Goal: Transaction & Acquisition: Purchase product/service

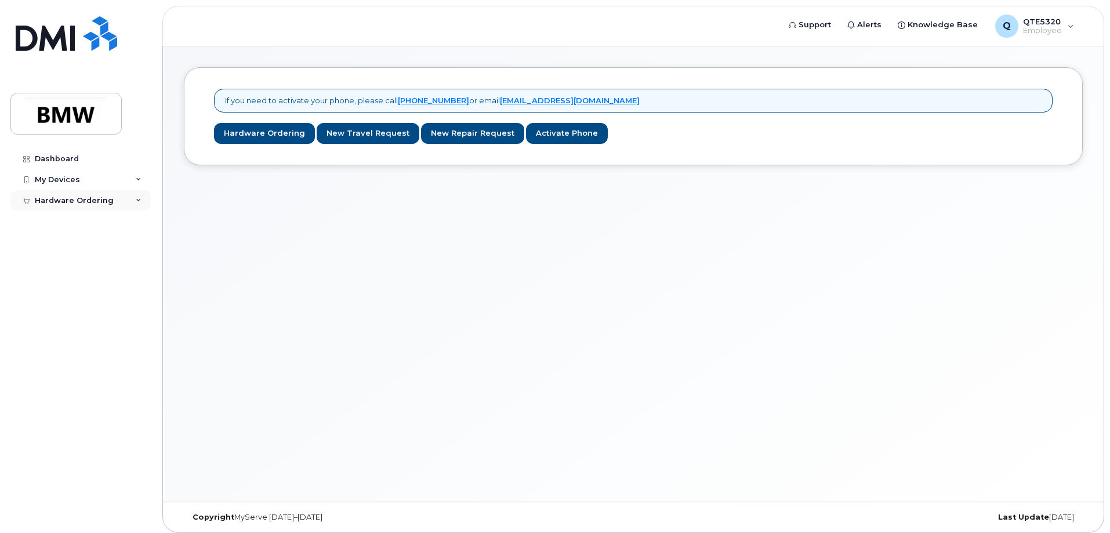
click at [77, 199] on div "Hardware Ordering" at bounding box center [74, 200] width 79 height 9
click at [292, 137] on link "Hardware Ordering" at bounding box center [264, 133] width 101 height 21
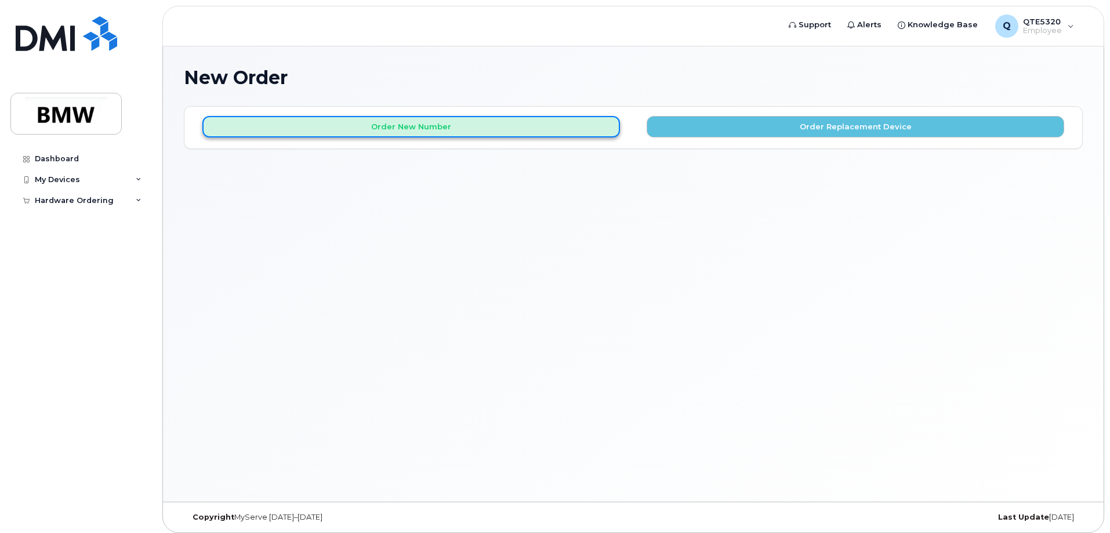
click at [317, 137] on button "Order New Number" at bounding box center [410, 126] width 417 height 21
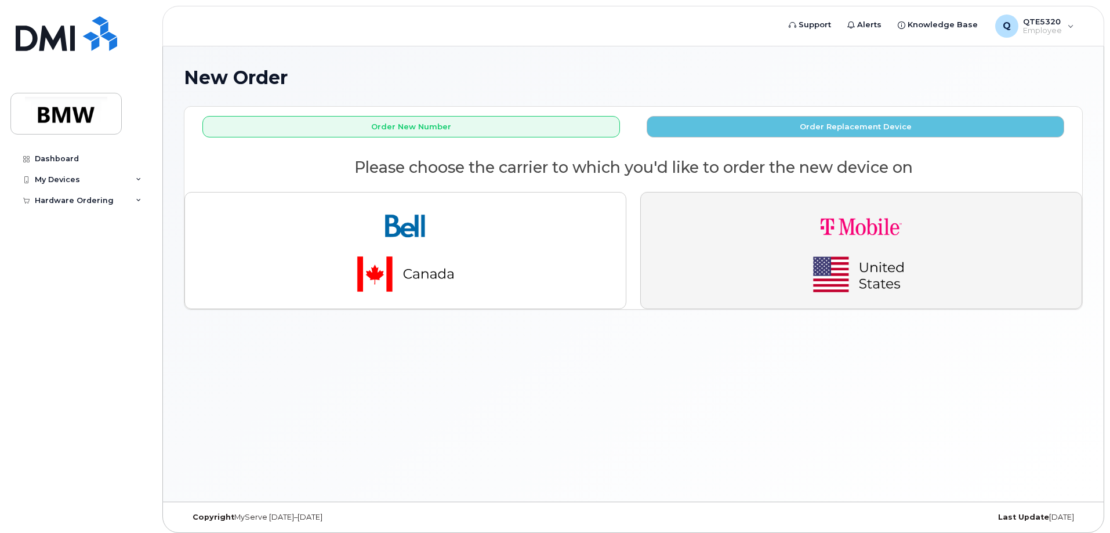
click at [910, 235] on img "button" at bounding box center [861, 250] width 162 height 97
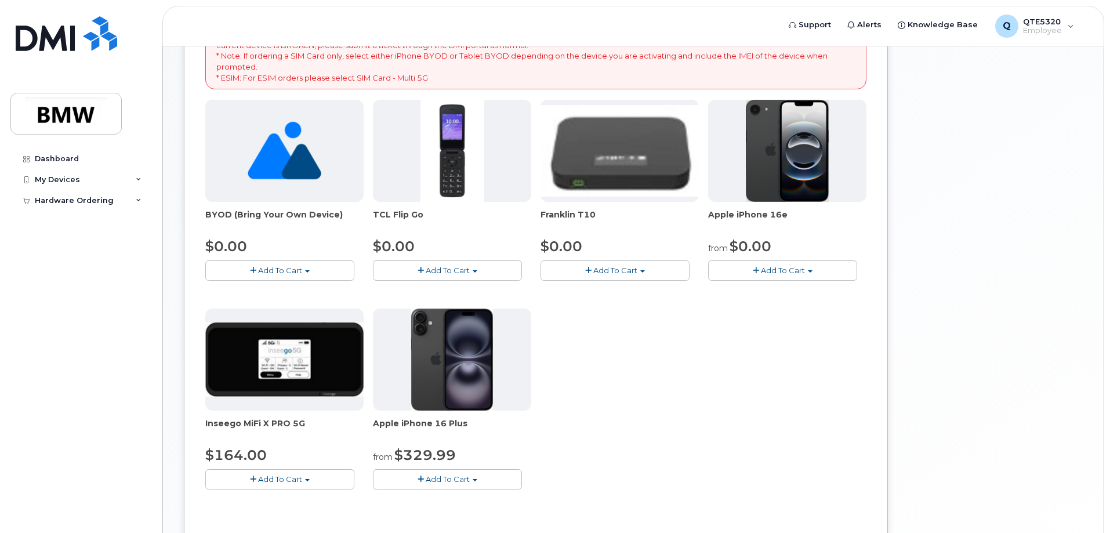
scroll to position [232, 0]
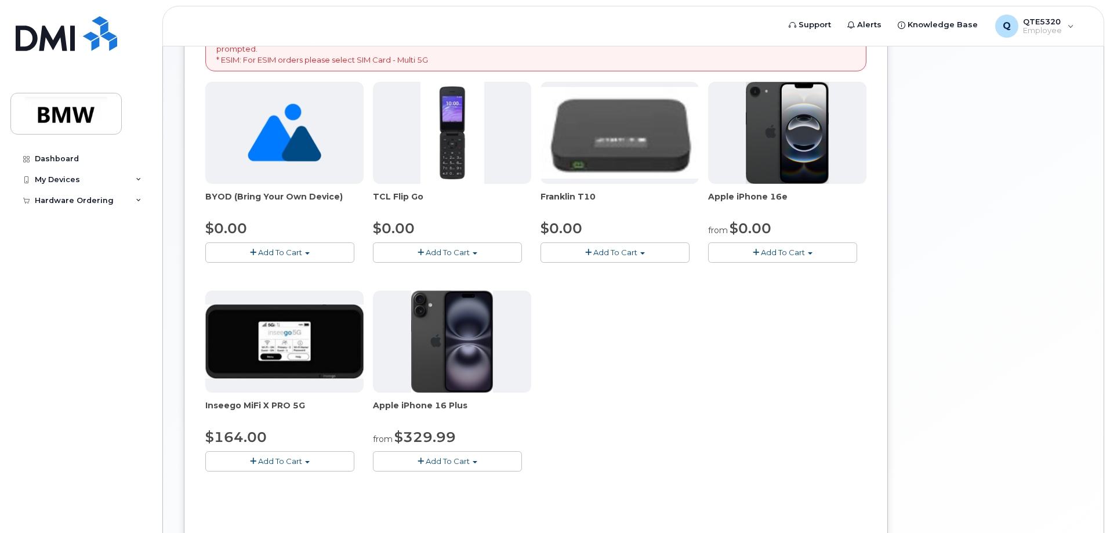
click at [776, 255] on span "Add To Cart" at bounding box center [783, 252] width 44 height 9
click at [776, 274] on link "$0.00 - 30 Month Activation (128GB)" at bounding box center [794, 274] width 167 height 14
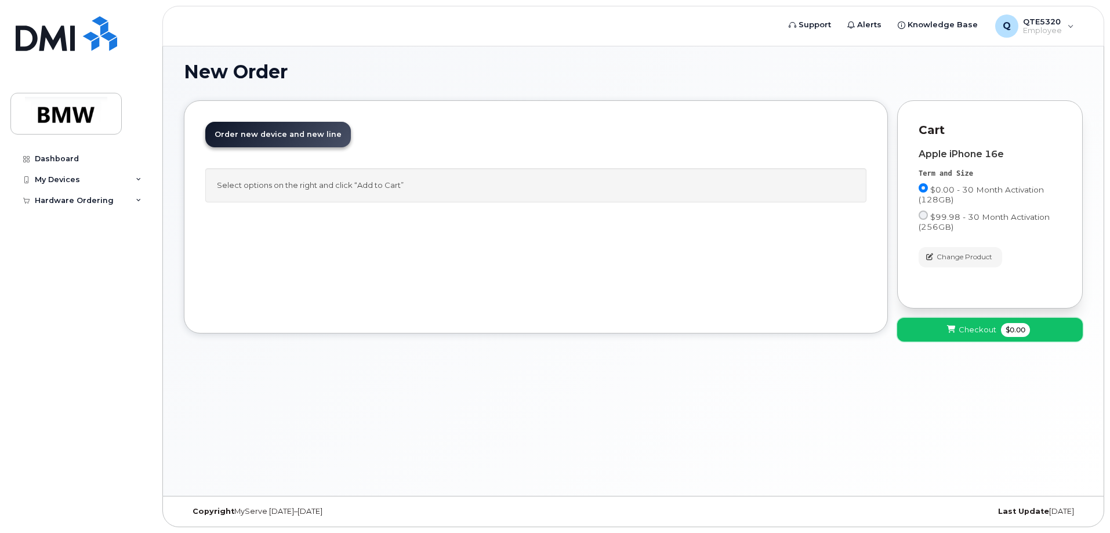
click at [971, 328] on span "Checkout" at bounding box center [978, 329] width 38 height 11
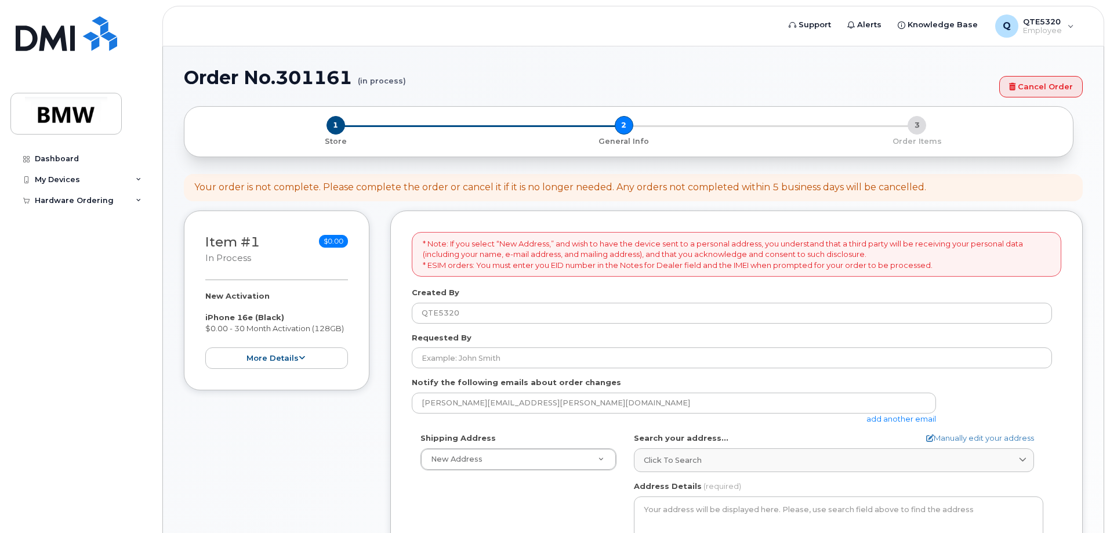
select select
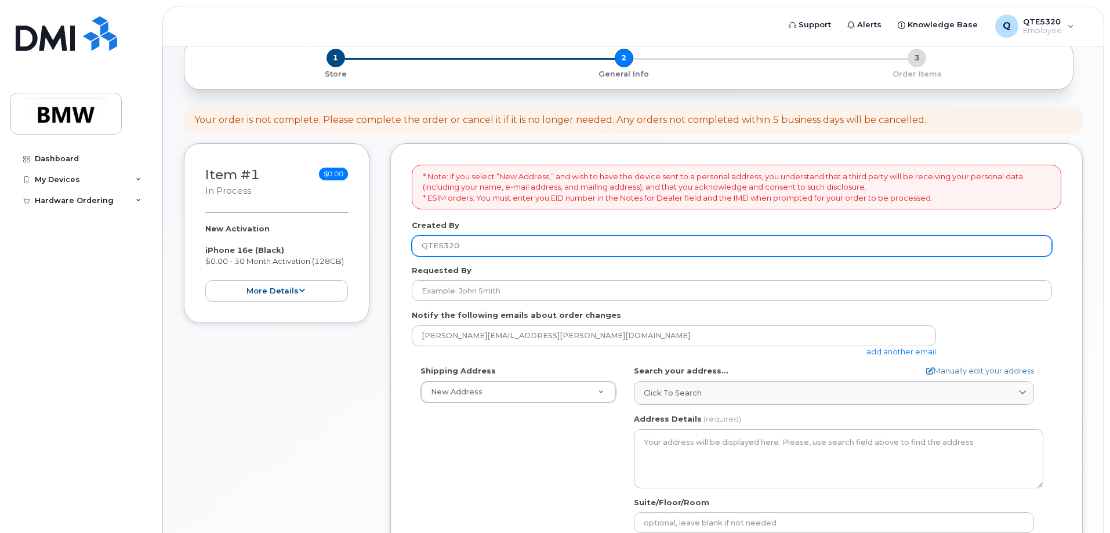
scroll to position [116, 0]
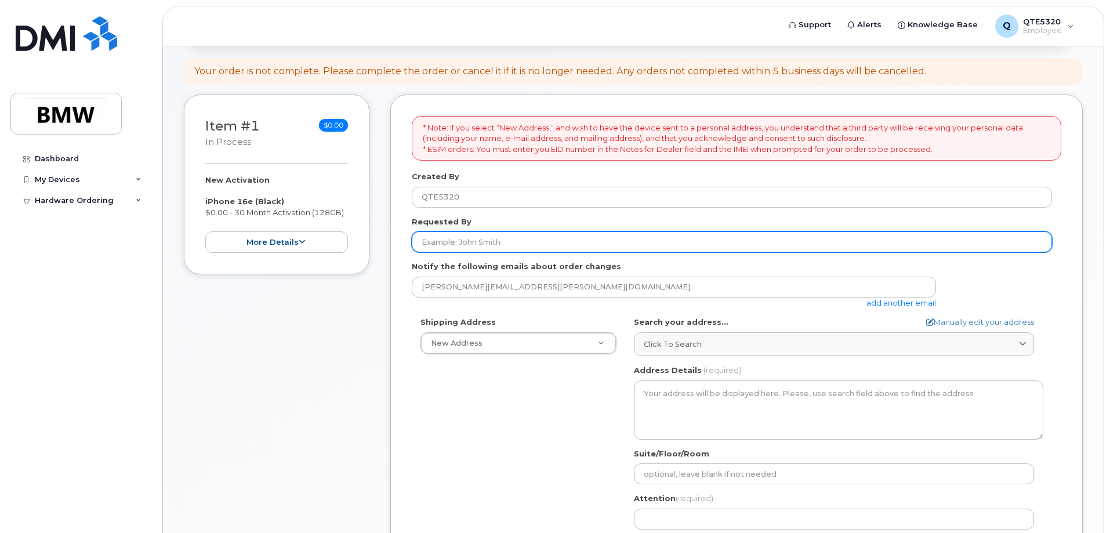
click at [535, 250] on input "Requested By" at bounding box center [732, 241] width 640 height 21
type input "[PERSON_NAME]"
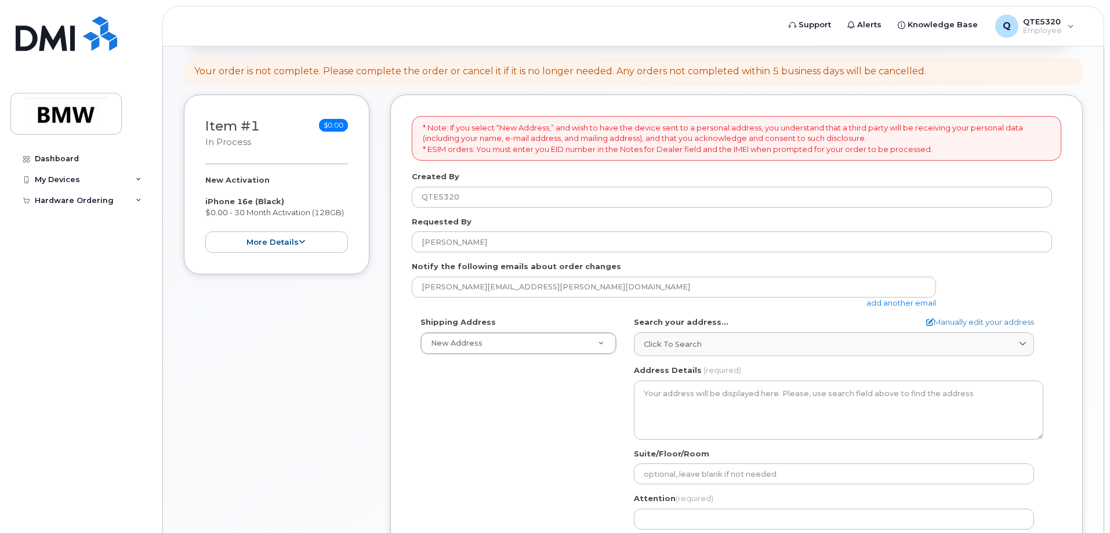
click at [561, 302] on div "carlos.moncayo@bmwmc.com add another email" at bounding box center [678, 293] width 533 height 32
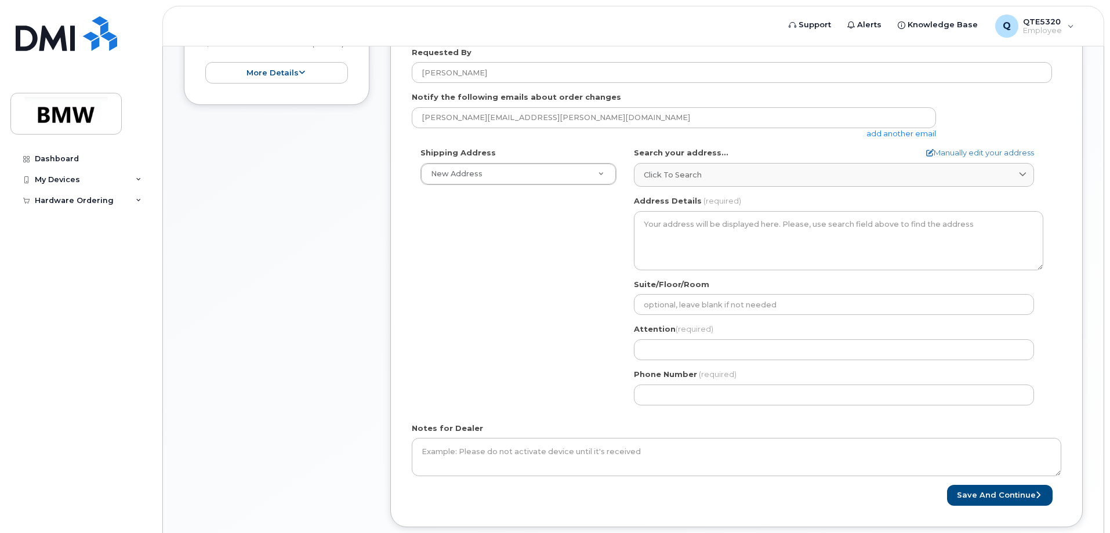
scroll to position [290, 0]
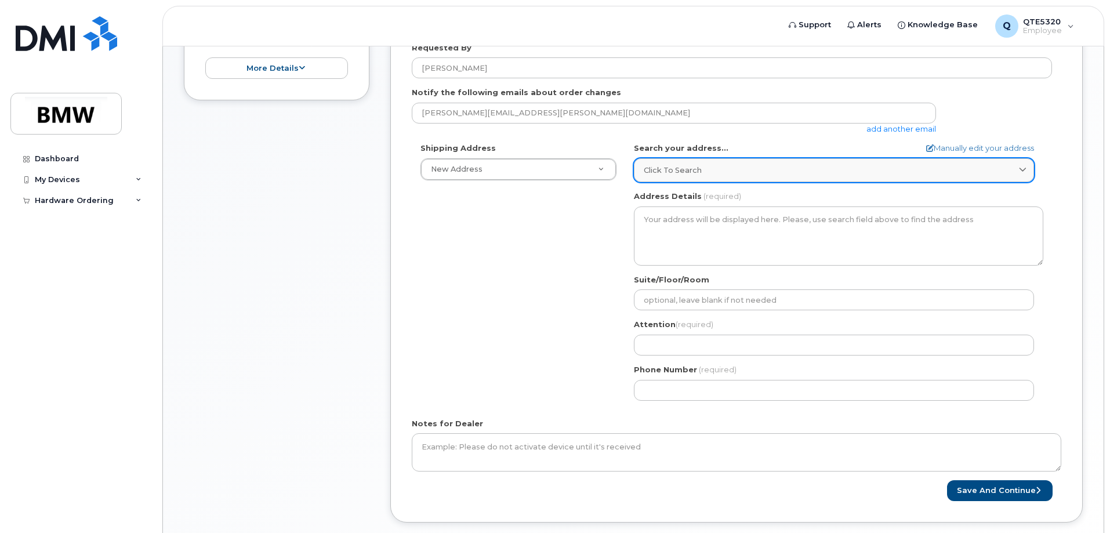
click at [776, 166] on div "Click to search" at bounding box center [834, 170] width 380 height 11
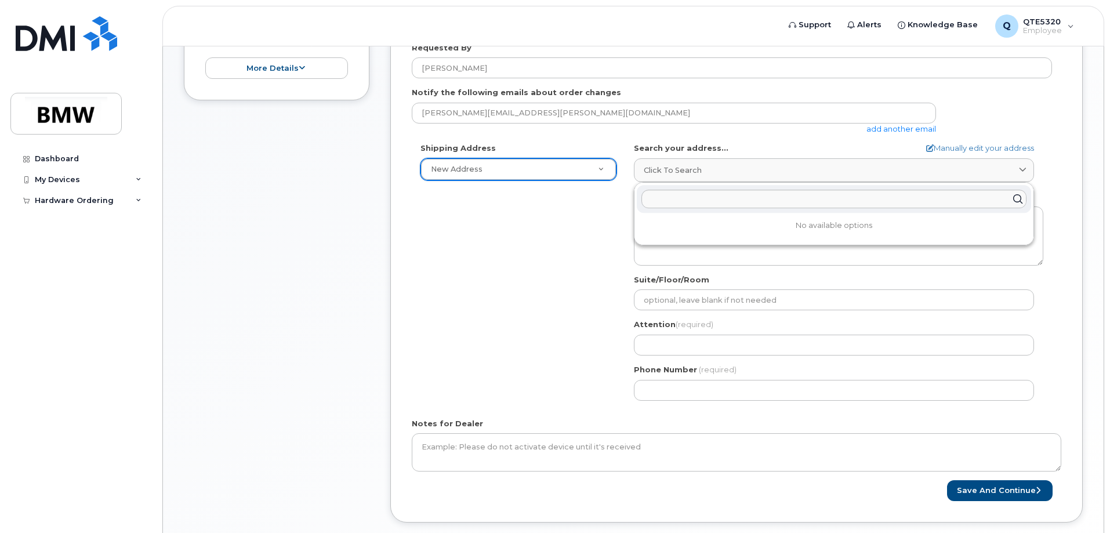
click at [532, 322] on div "Shipping Address New Address New Address BMW MC Plant BMW North America Financi…" at bounding box center [732, 276] width 640 height 266
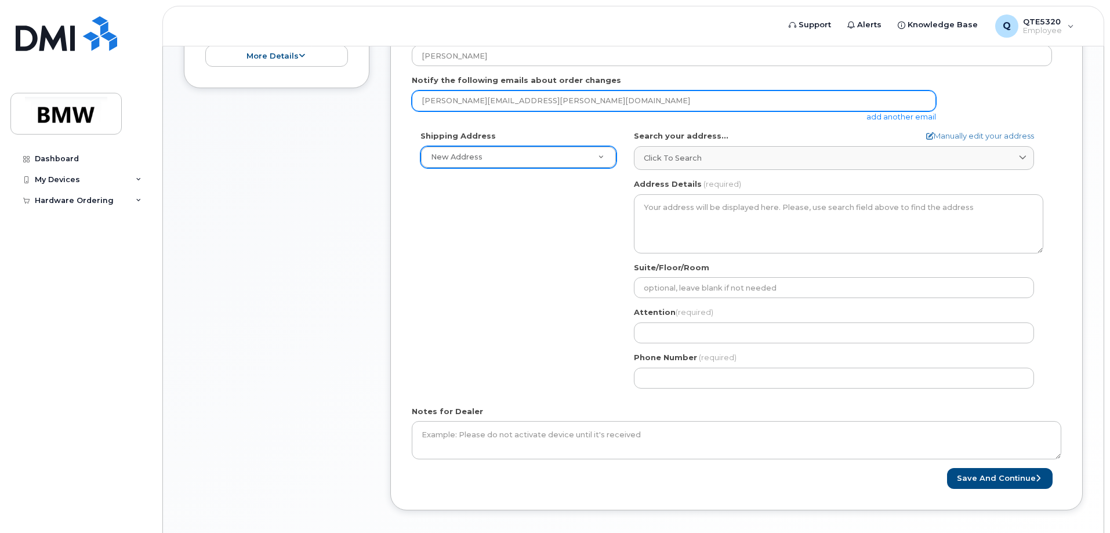
scroll to position [232, 0]
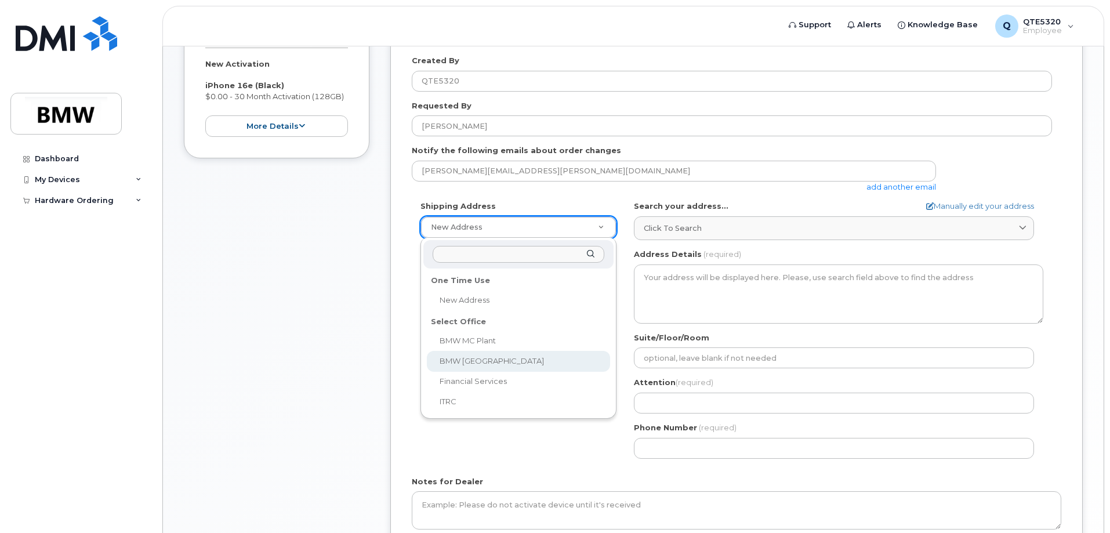
select select
type textarea "200 BMW Drive Woodcliff Lake NJ 07677 Woodcliff Lake New Jersey 07677"
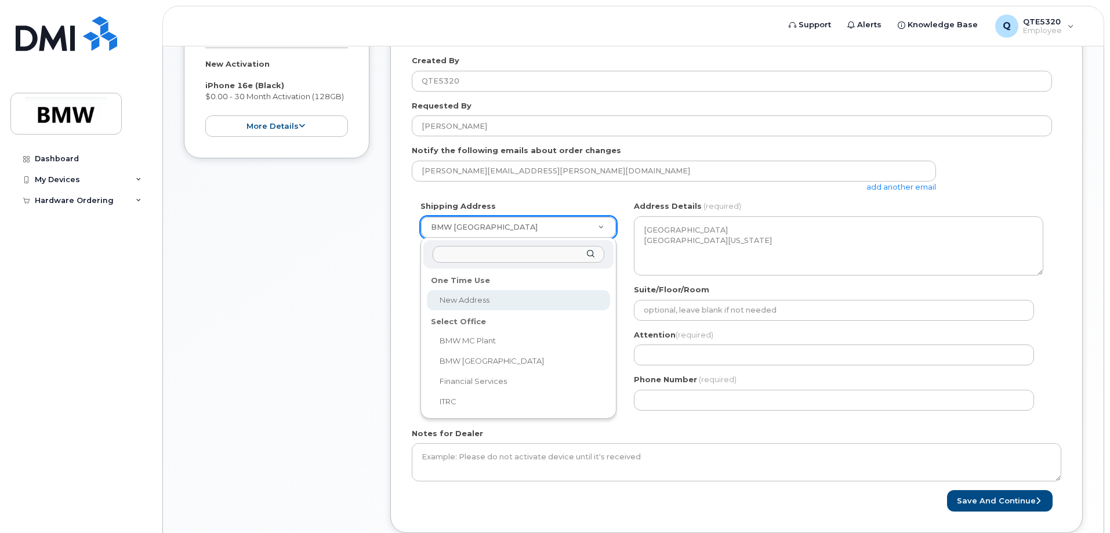
drag, startPoint x: 598, startPoint y: 235, endPoint x: 586, endPoint y: 237, distance: 13.0
select select
type textarea "1400 Highway 101 S GREER SC 29651-6731 UNITED STATES Greer South Carolina 29651…"
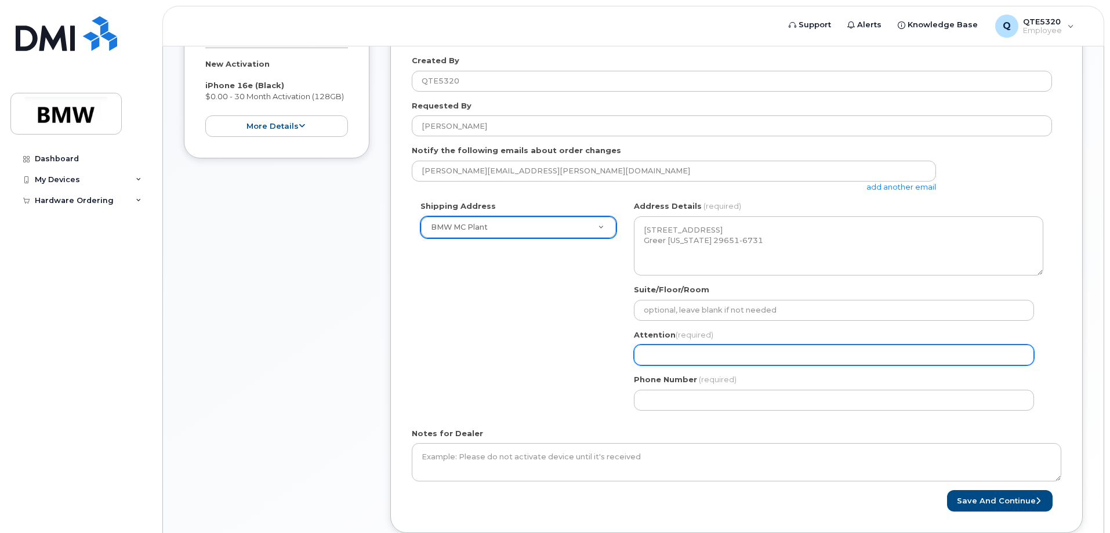
click at [709, 355] on input "Attention (required)" at bounding box center [834, 354] width 400 height 21
select select
type input "T"
select select
type input "Tr"
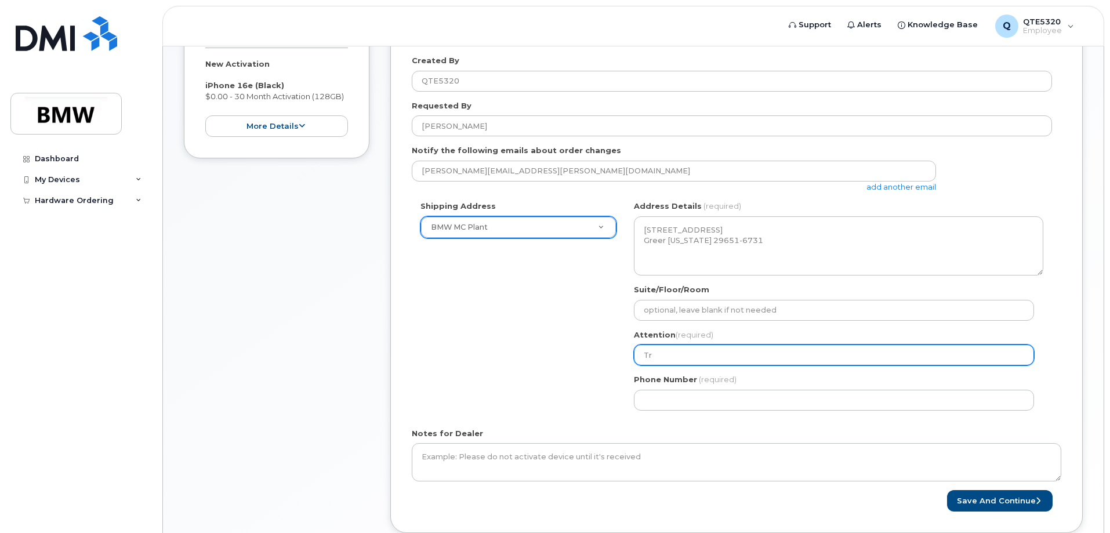
select select
type input "Tra"
select select
type input "Trav"
select select
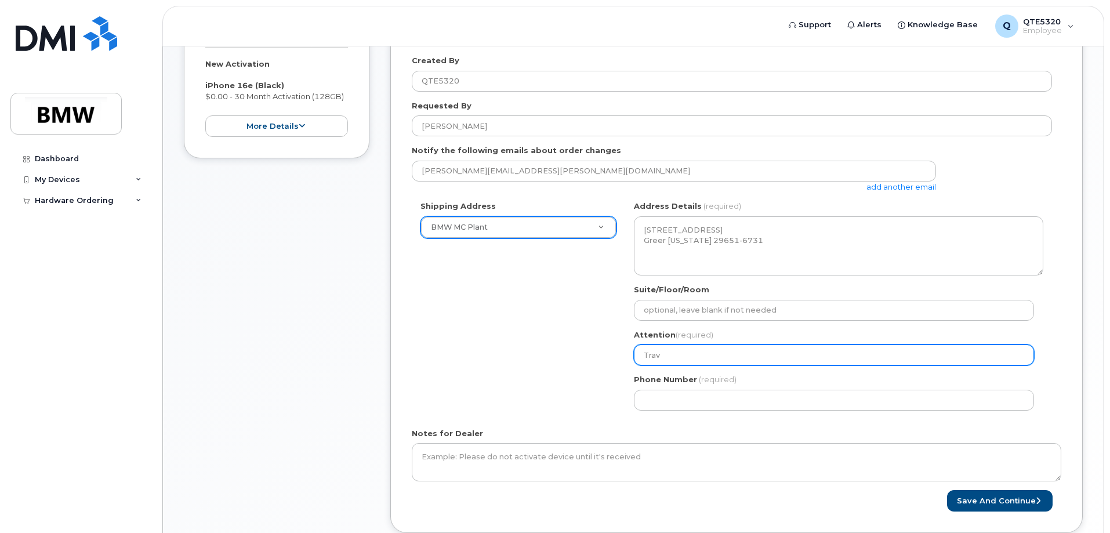
type input "Tra"
select select
type input "Tr"
select select
type input "T"
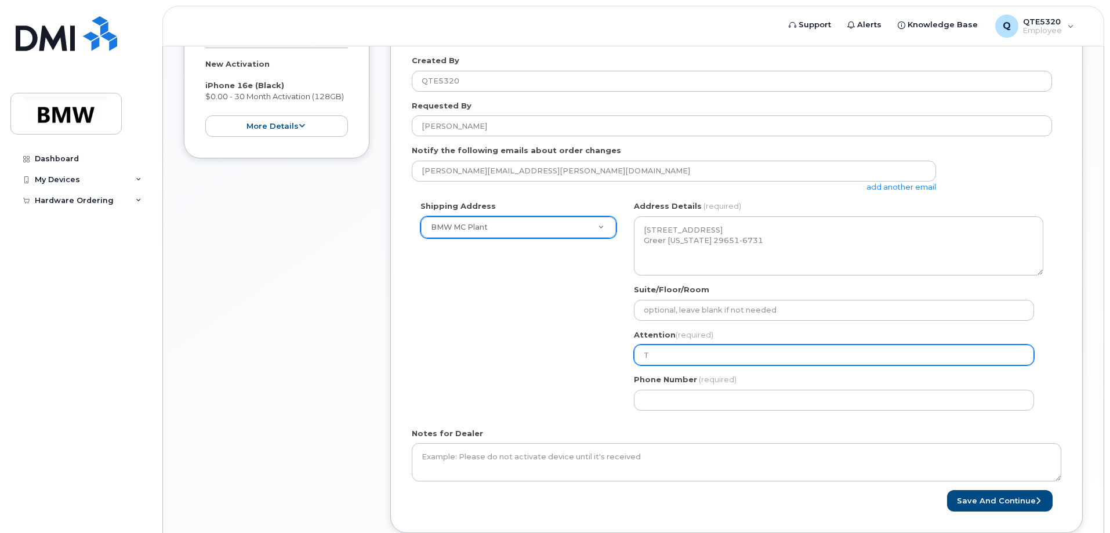
select select
type input "S"
select select
type input "Sh"
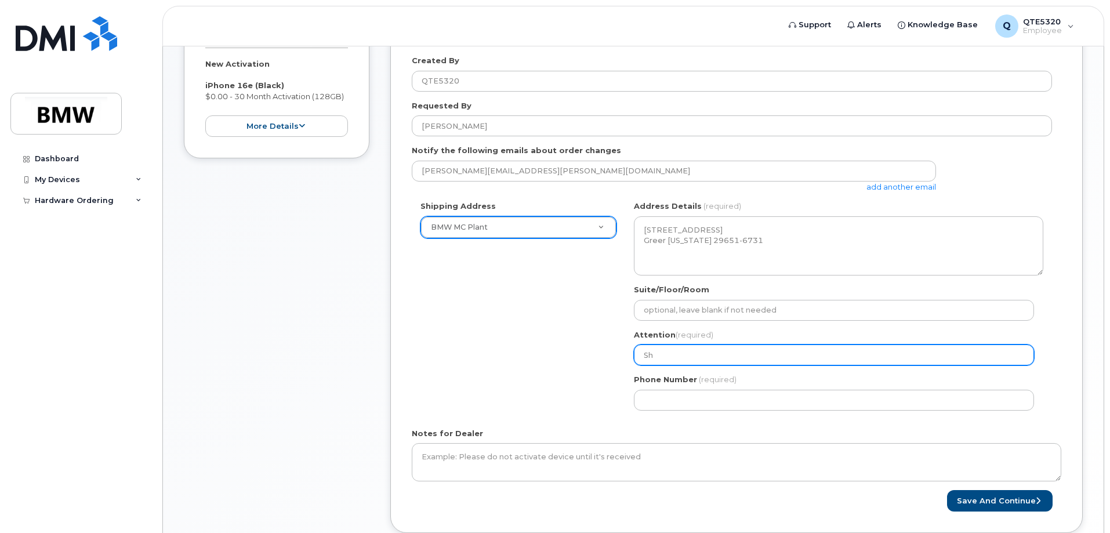
select select
type input "She"
select select
type input "Shey"
select select
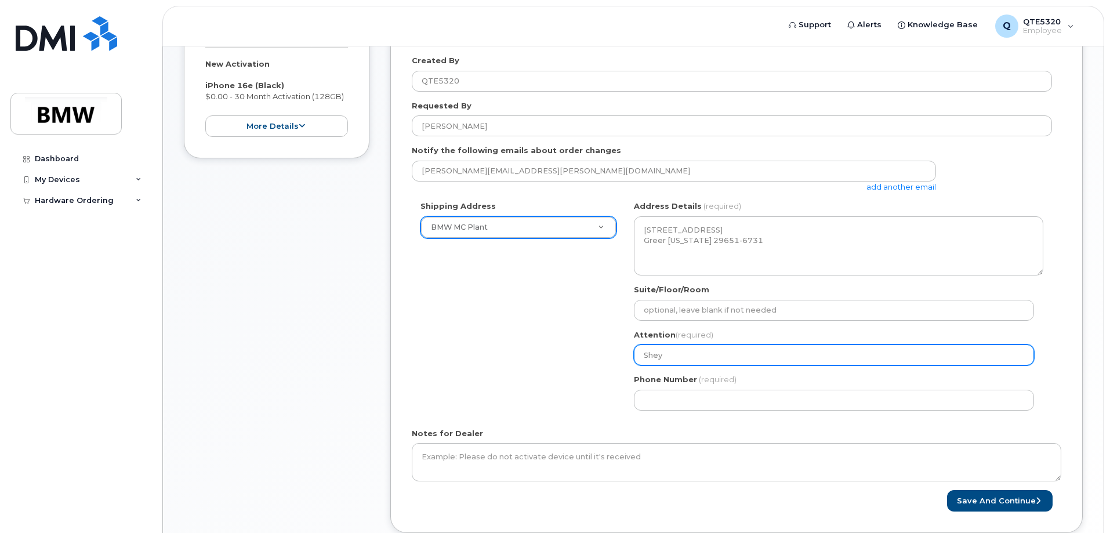
type input "Shey N"
select select
type input "Shey No"
select select
type input "Shey N"
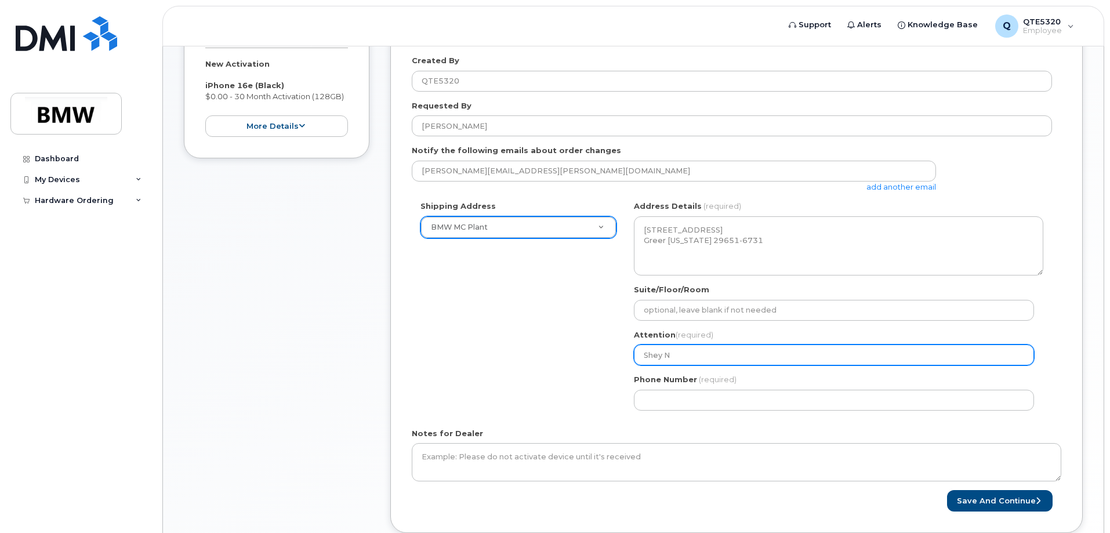
select select
type input "Shey"
select select
type input "Shey M"
select select
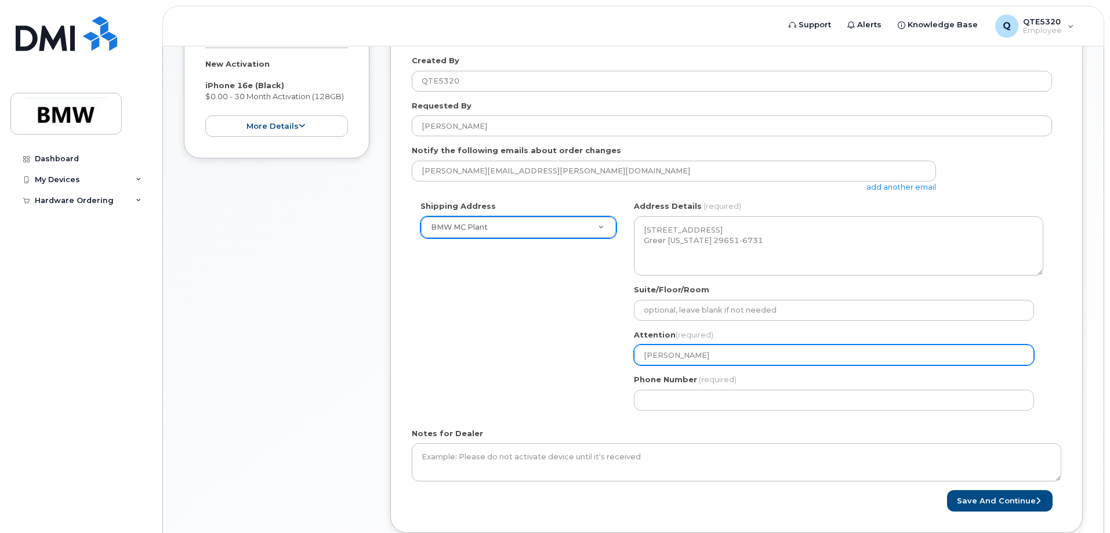
type input "Shey Mo"
select select
type input "Shey Mou"
select select
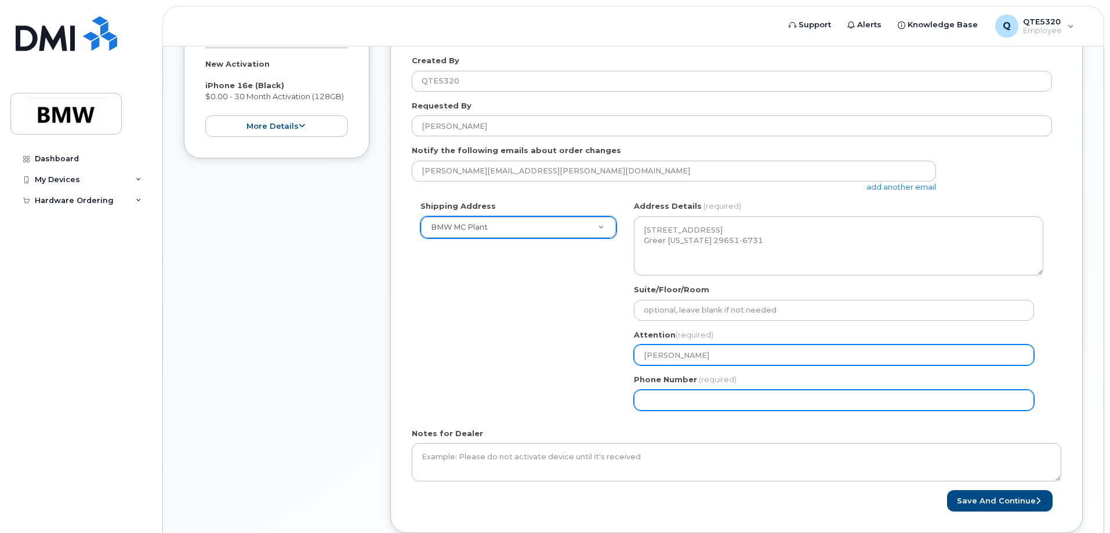
type input "[PERSON_NAME]"
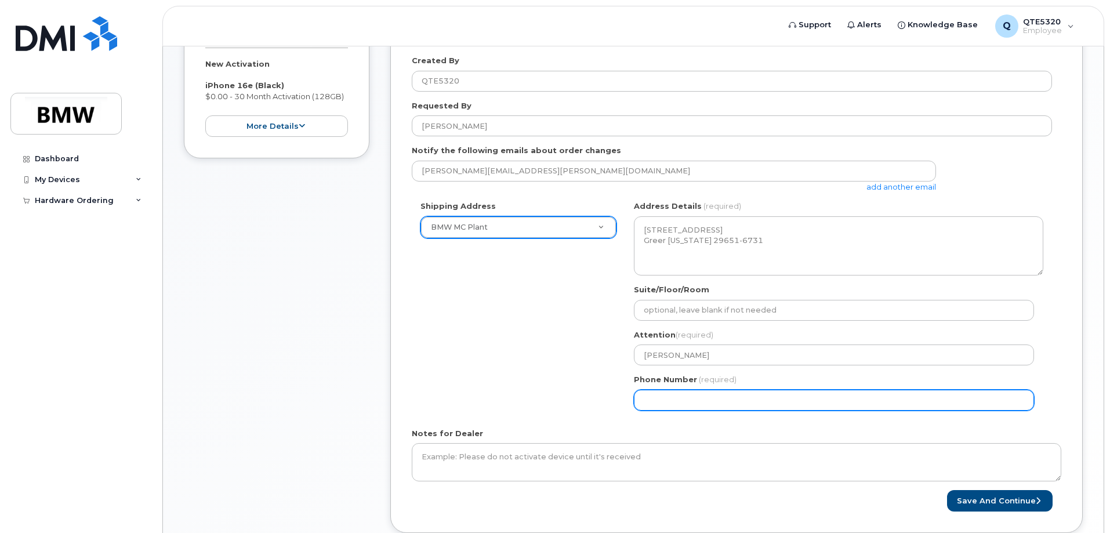
click at [727, 401] on input "Phone Number" at bounding box center [834, 400] width 400 height 21
select select
type input "864201363"
select select
type input "8642013630"
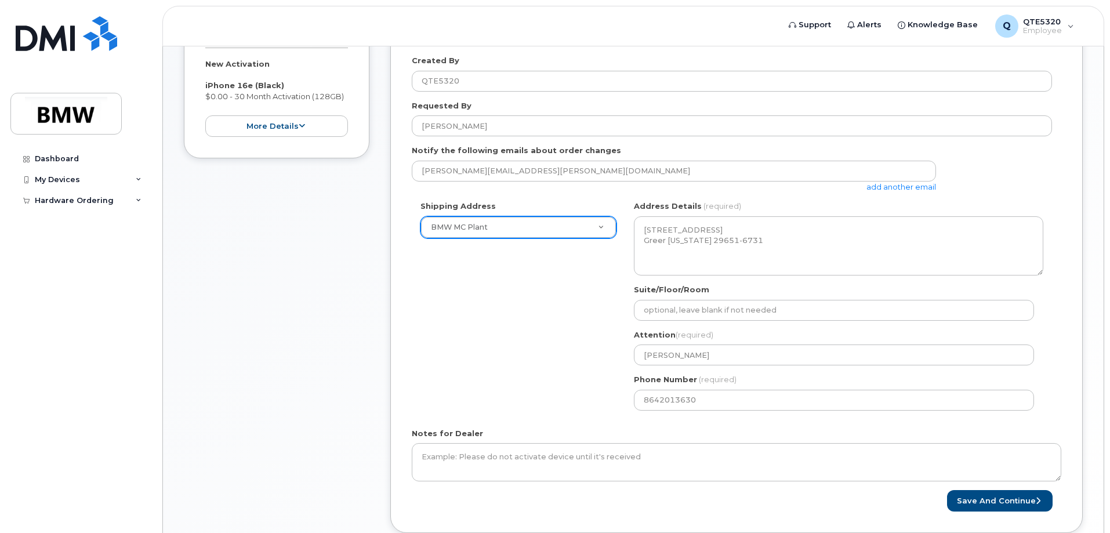
click at [506, 388] on div "Shipping Address BMW MC Plant New Address BMW MC Plant BMW North America Financ…" at bounding box center [732, 310] width 640 height 218
click at [964, 500] on button "Save and Continue" at bounding box center [1000, 500] width 106 height 21
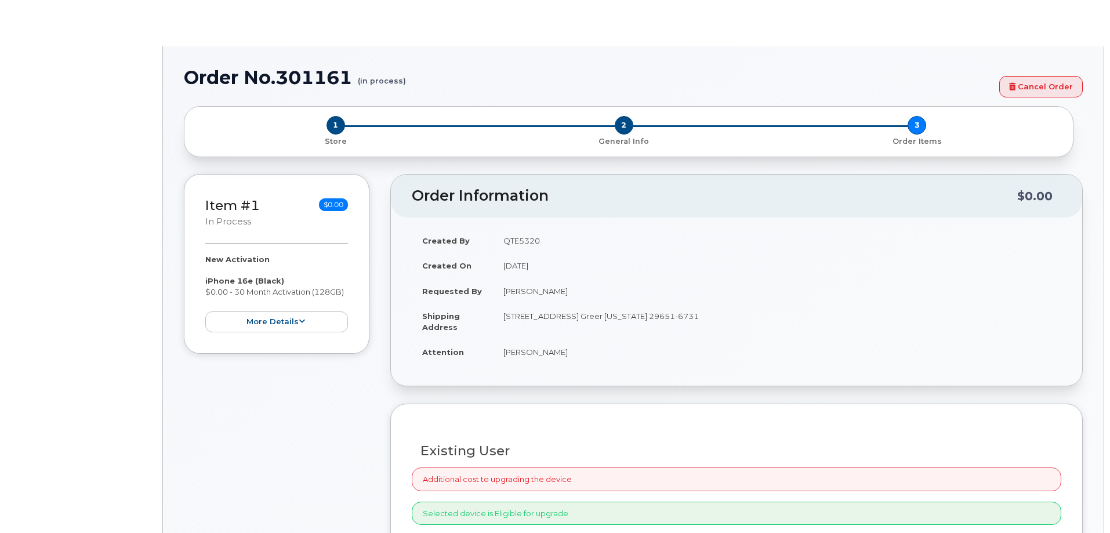
select select "1885307"
radio input "true"
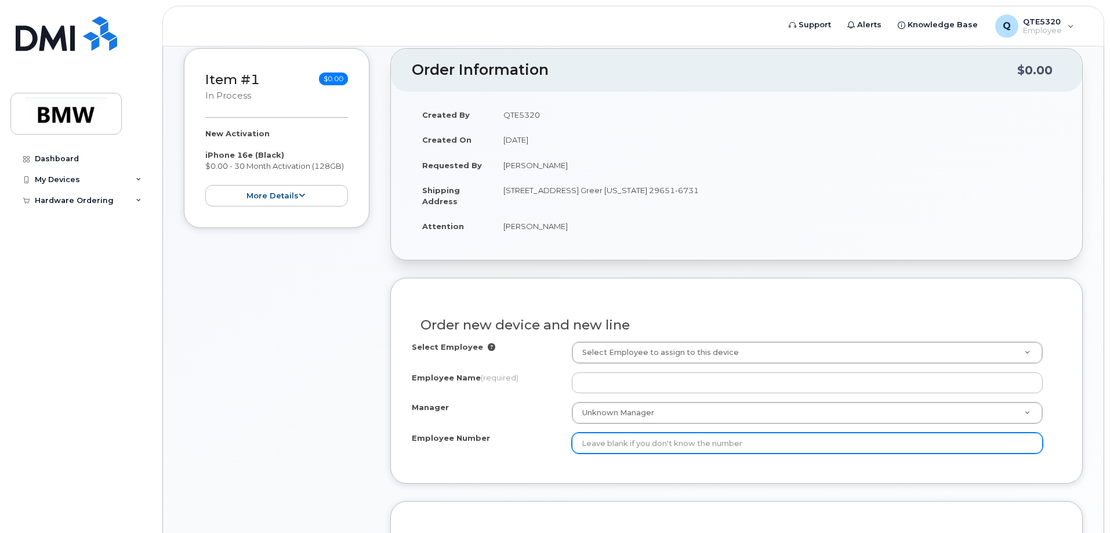
scroll to position [232, 0]
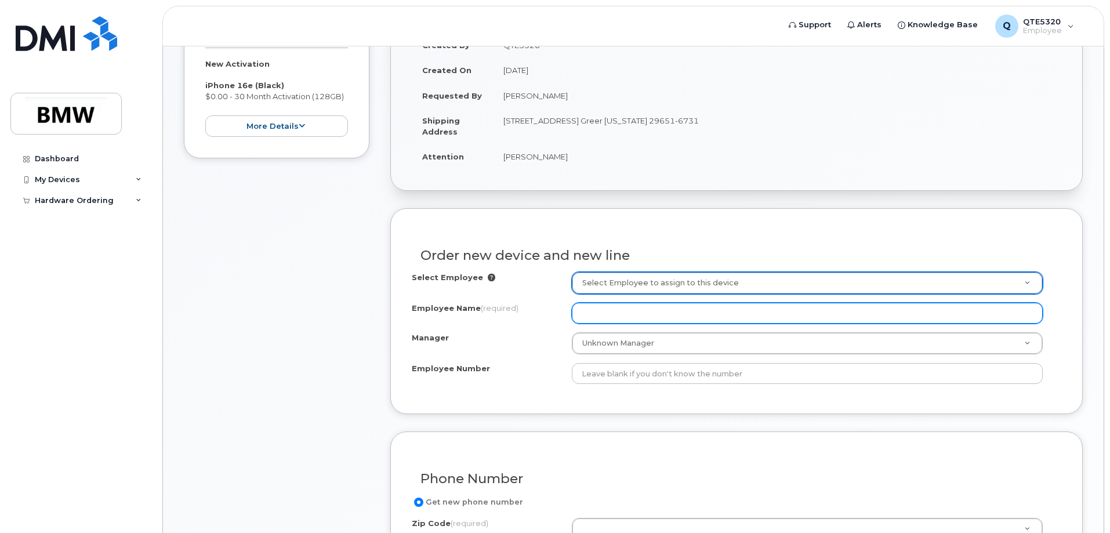
click at [667, 317] on input "Employee Name (required)" at bounding box center [807, 313] width 471 height 21
type input "[PERSON_NAME]"
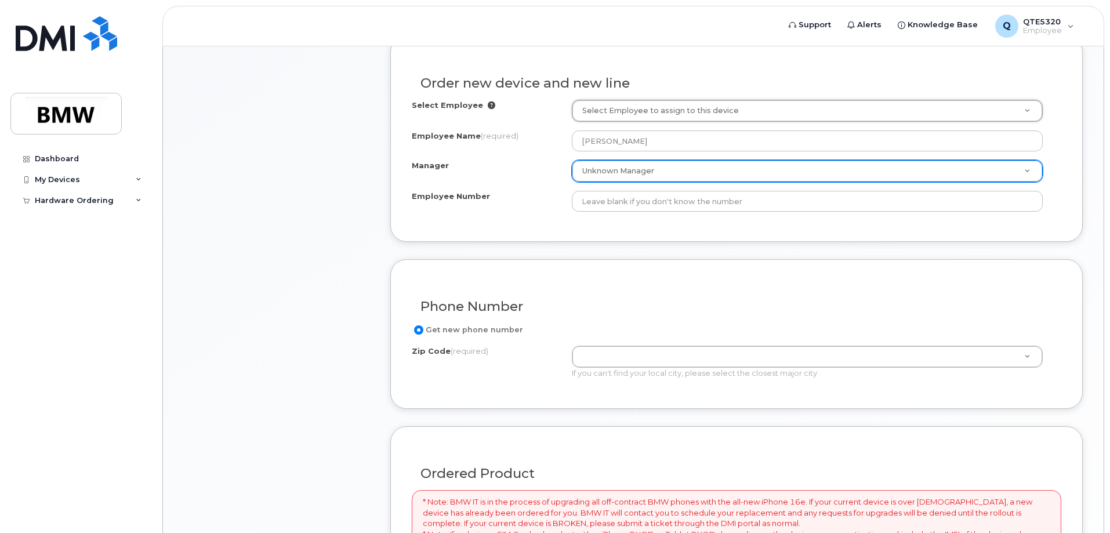
scroll to position [406, 0]
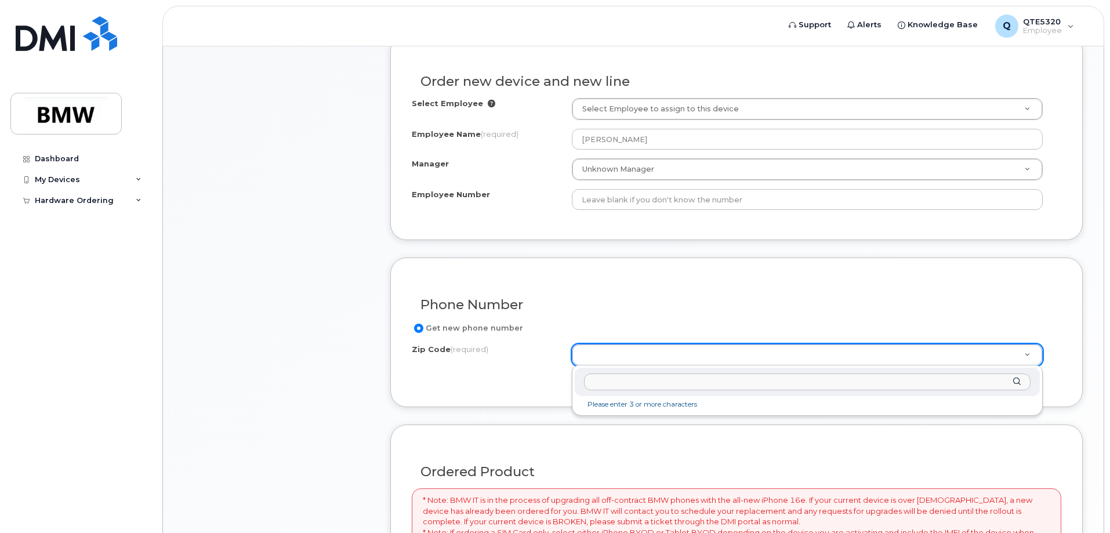
drag, startPoint x: 632, startPoint y: 353, endPoint x: 644, endPoint y: 346, distance: 13.2
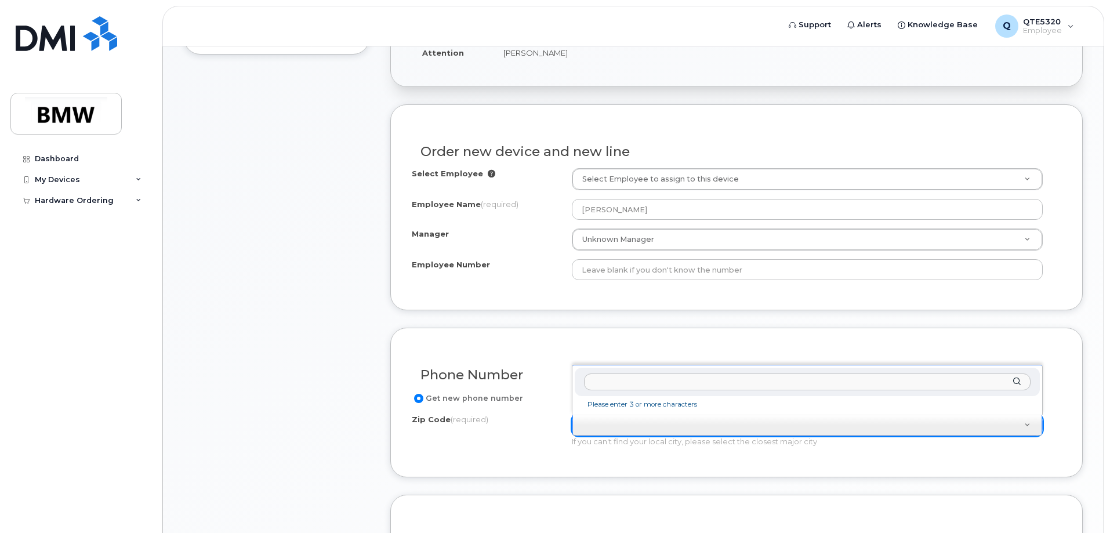
scroll to position [232, 0]
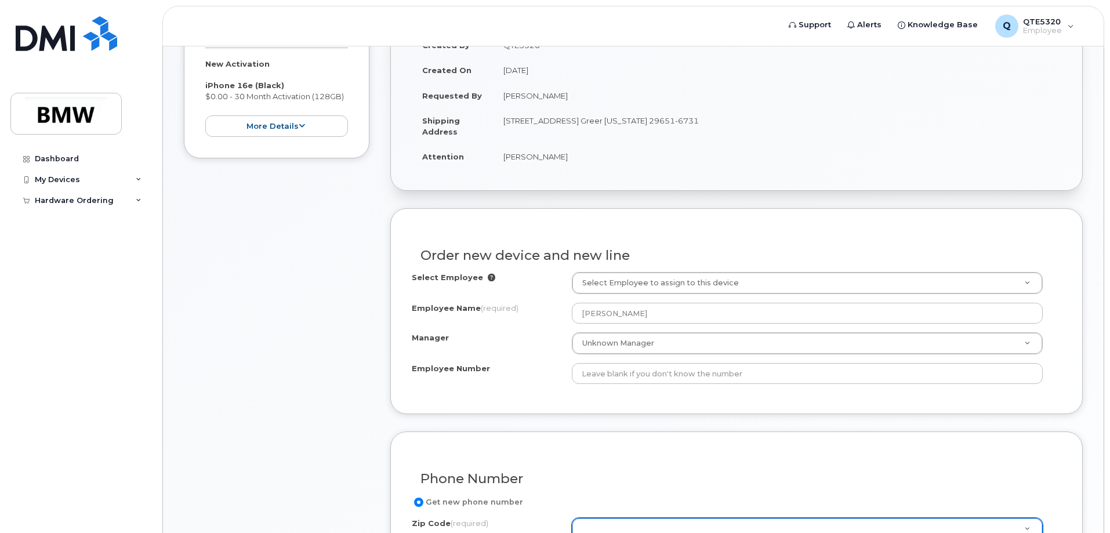
click at [491, 278] on div "Select Employee" at bounding box center [492, 280] width 160 height 16
click at [488, 278] on icon at bounding box center [492, 278] width 8 height 8
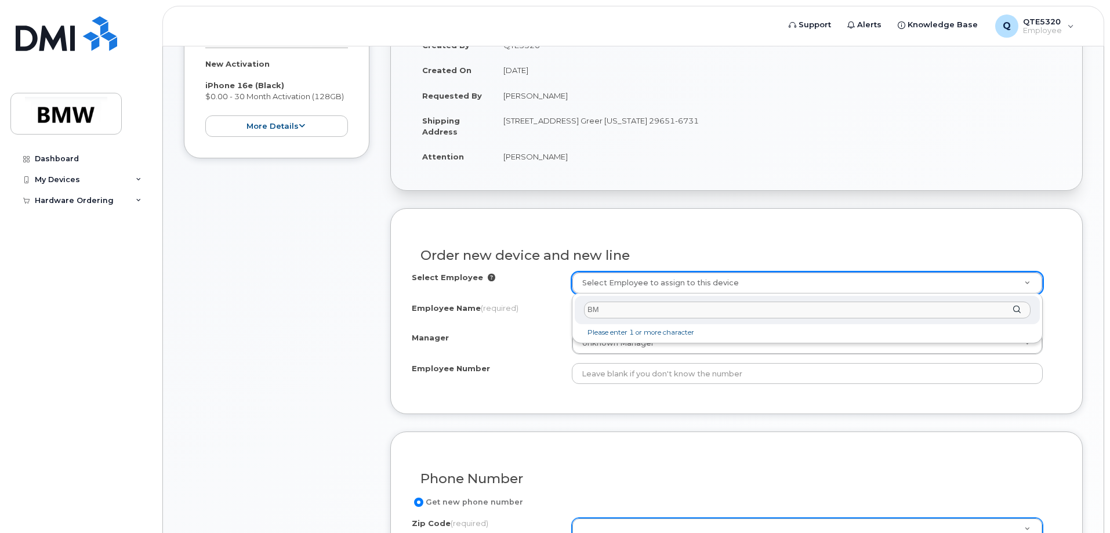
type input "BMW"
type input "B"
type input "E"
type input "q"
type input "C"
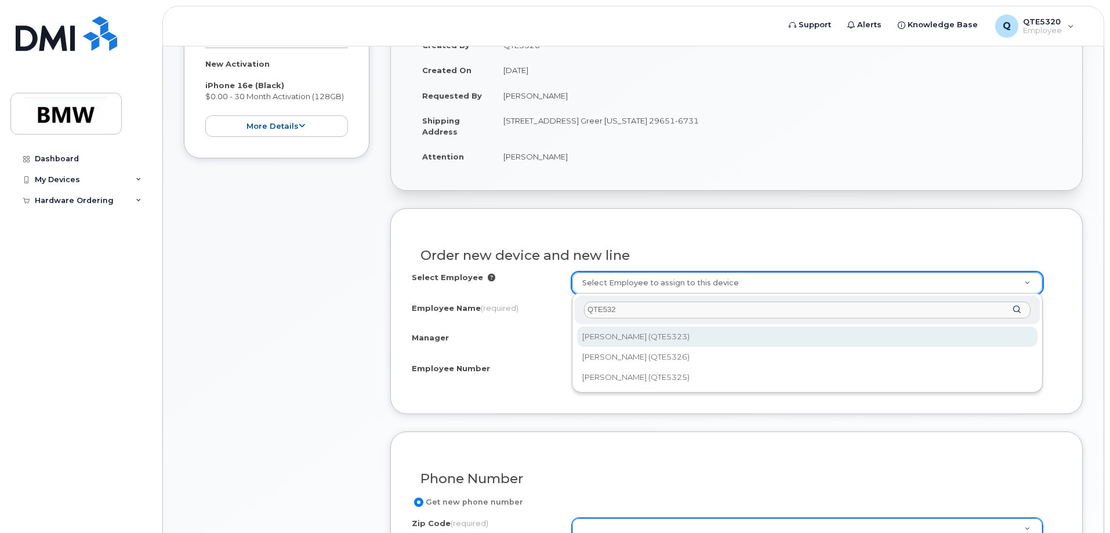
type input "QTE5320"
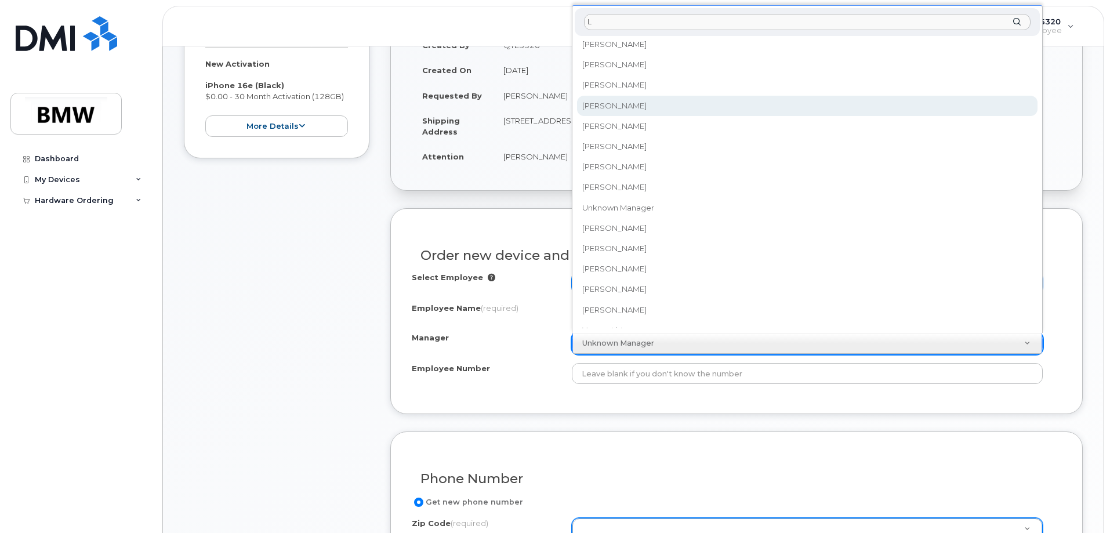
scroll to position [0, 0]
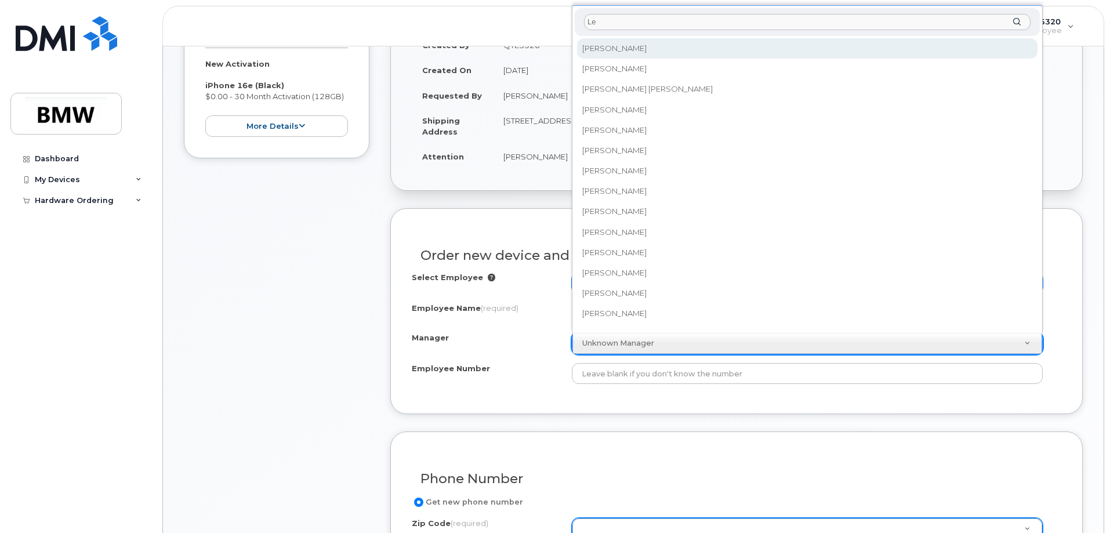
type input "L"
type input "T"
type input "[PERSON_NAME]"
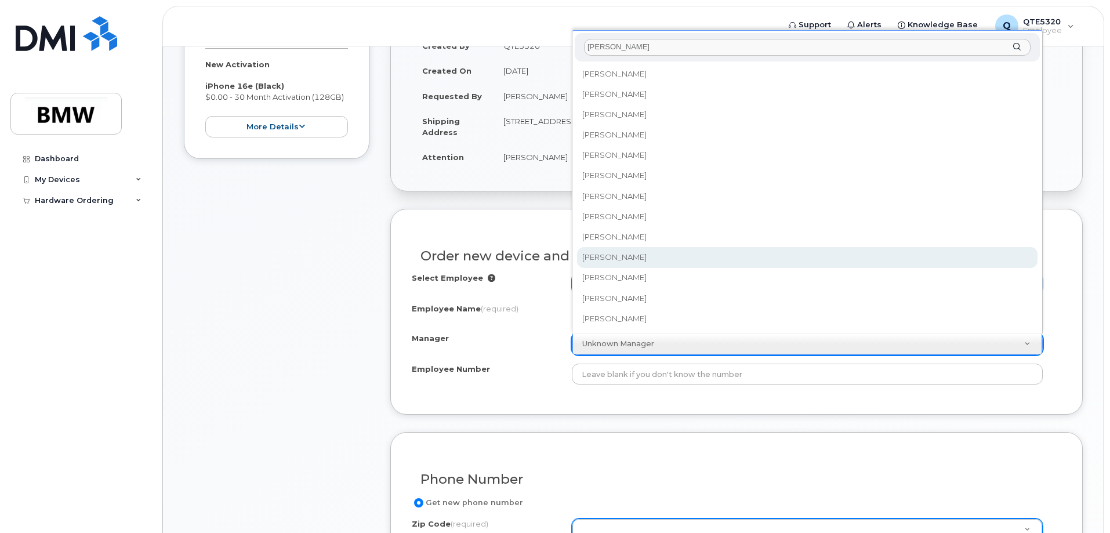
scroll to position [232, 0]
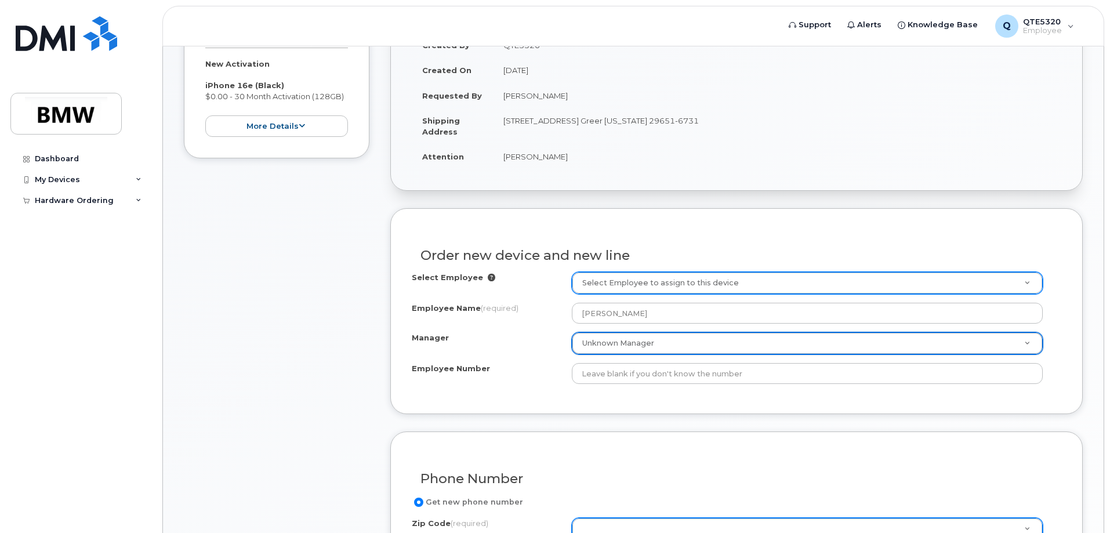
click at [685, 362] on div "Select Employee Select Employee to assign to this device Employee Name (require…" at bounding box center [736, 328] width 649 height 112
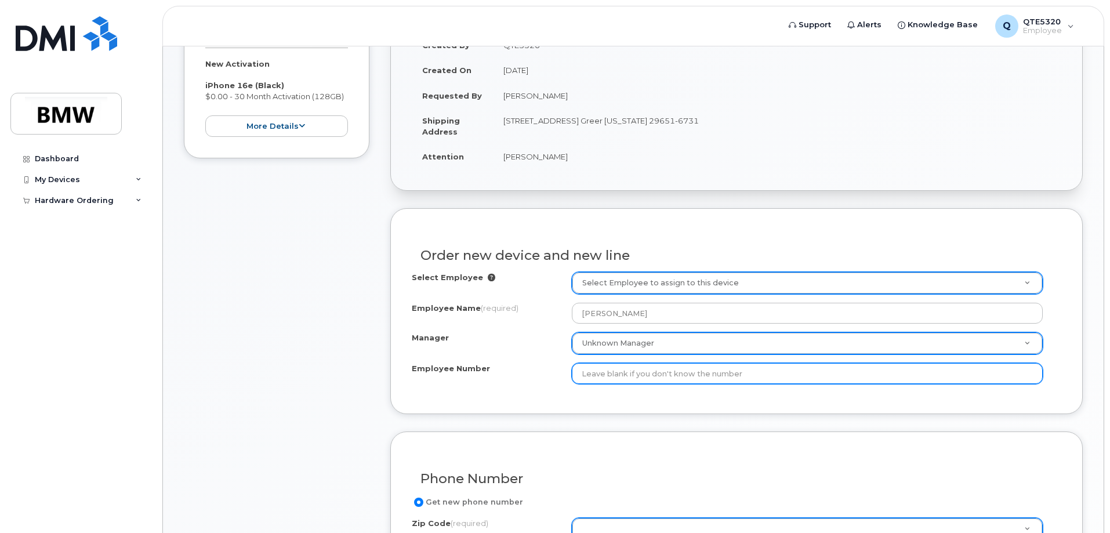
click at [684, 369] on input "Employee Number" at bounding box center [807, 373] width 471 height 21
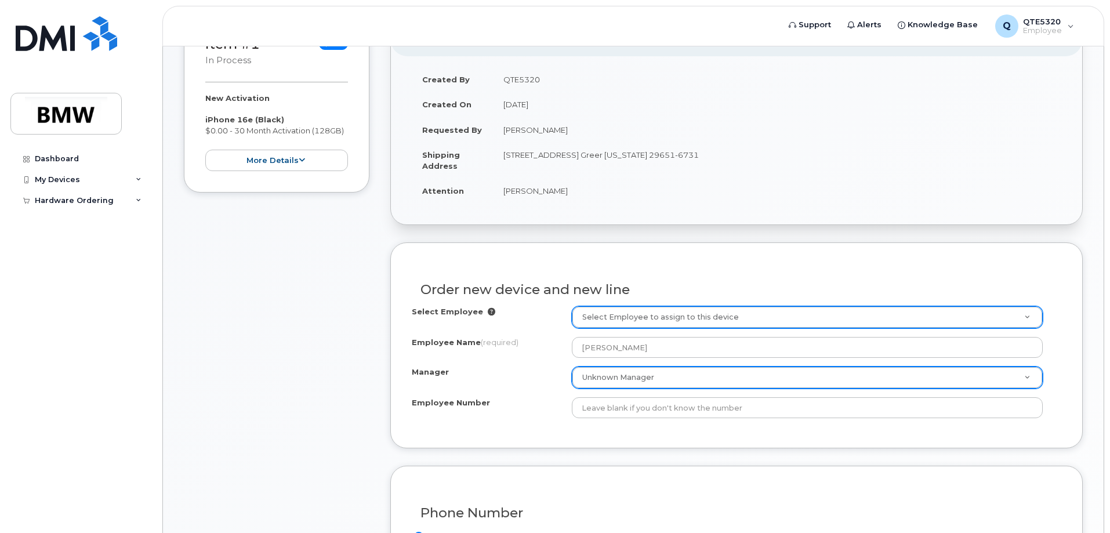
scroll to position [199, 0]
click at [488, 310] on icon at bounding box center [492, 311] width 8 height 8
drag, startPoint x: 487, startPoint y: 310, endPoint x: 545, endPoint y: 292, distance: 61.3
click at [525, 289] on h3 "Order new device and new line" at bounding box center [736, 288] width 632 height 14
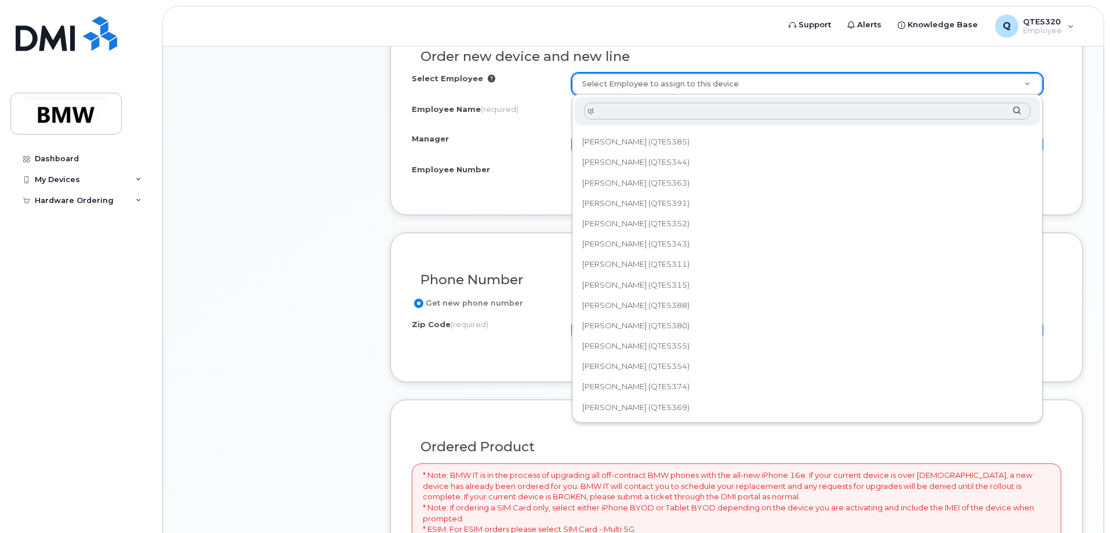
scroll to position [0, 0]
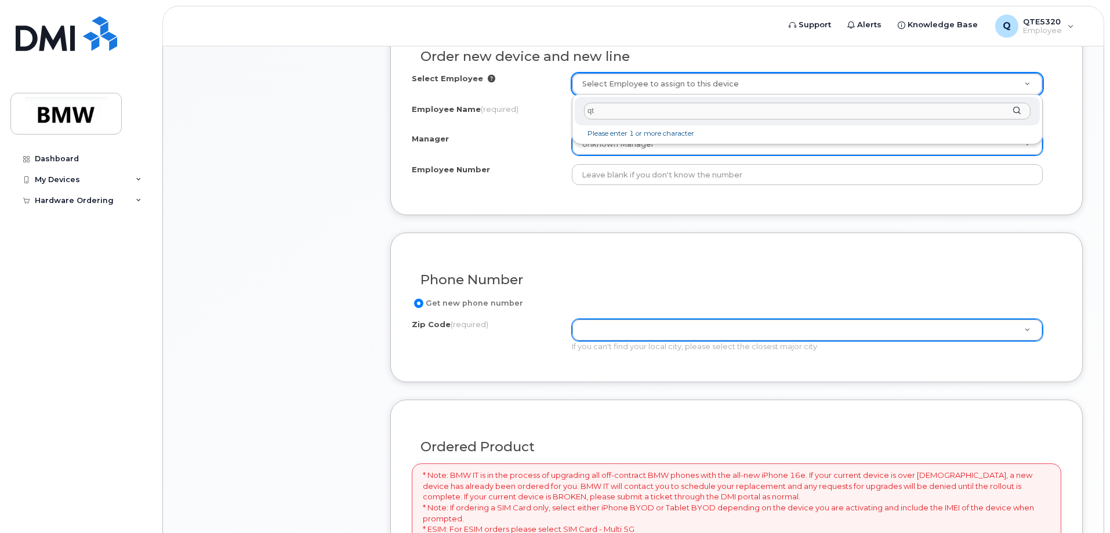
type input "q"
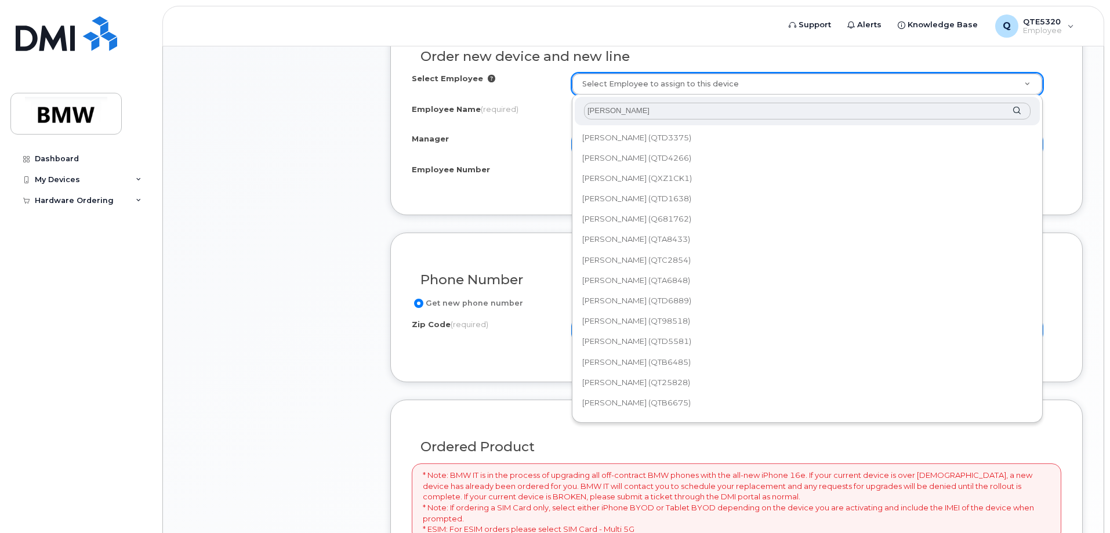
type input "[PERSON_NAME] la"
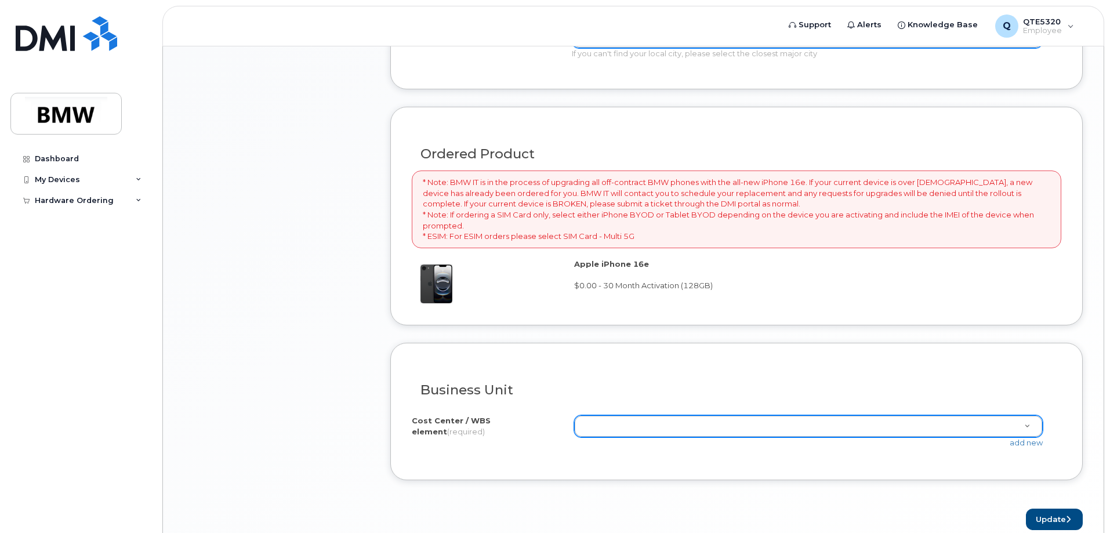
scroll to position [779, 0]
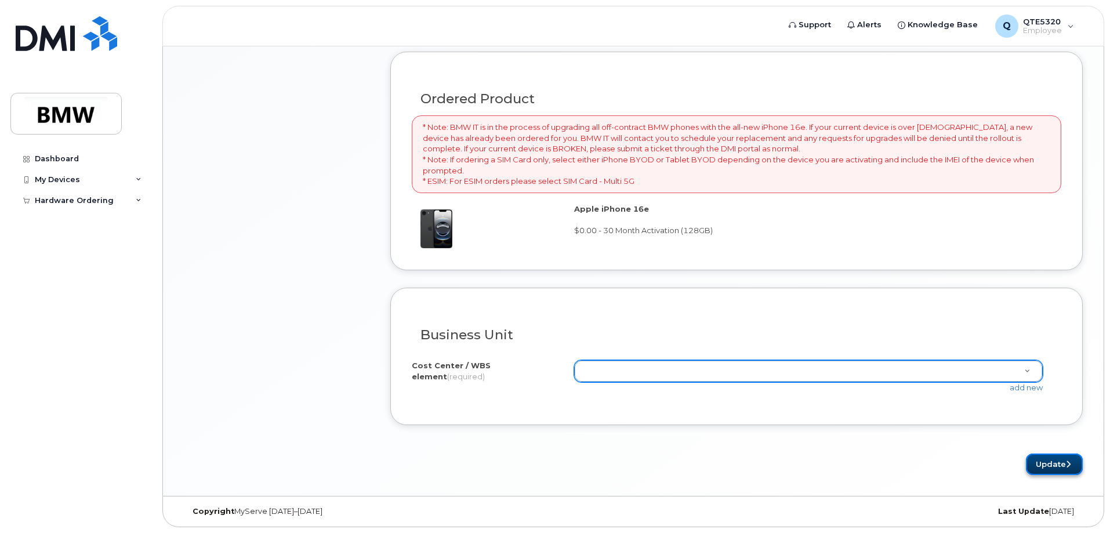
click at [1058, 462] on button "Update" at bounding box center [1054, 463] width 57 height 21
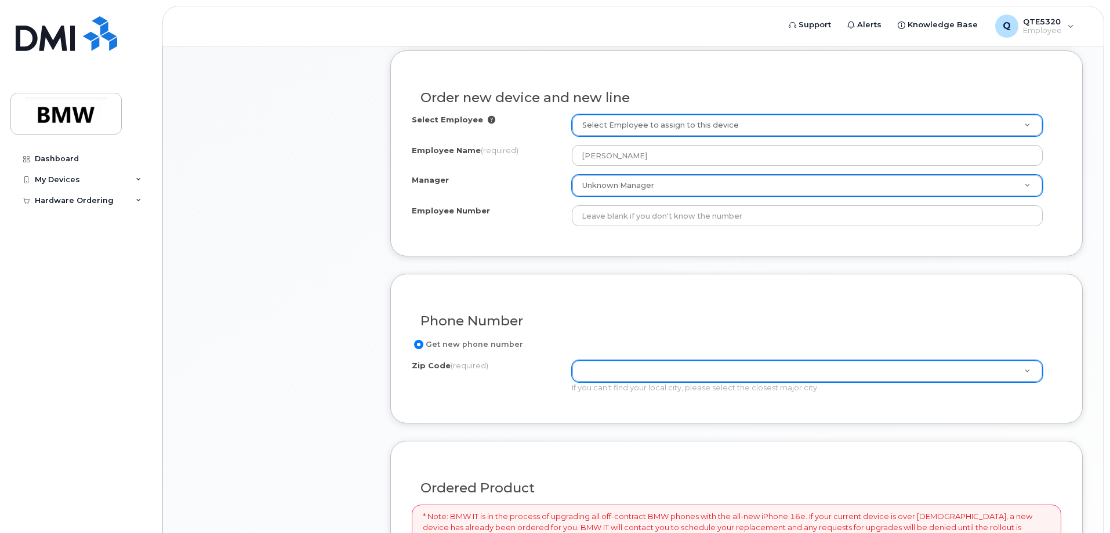
scroll to position [398, 0]
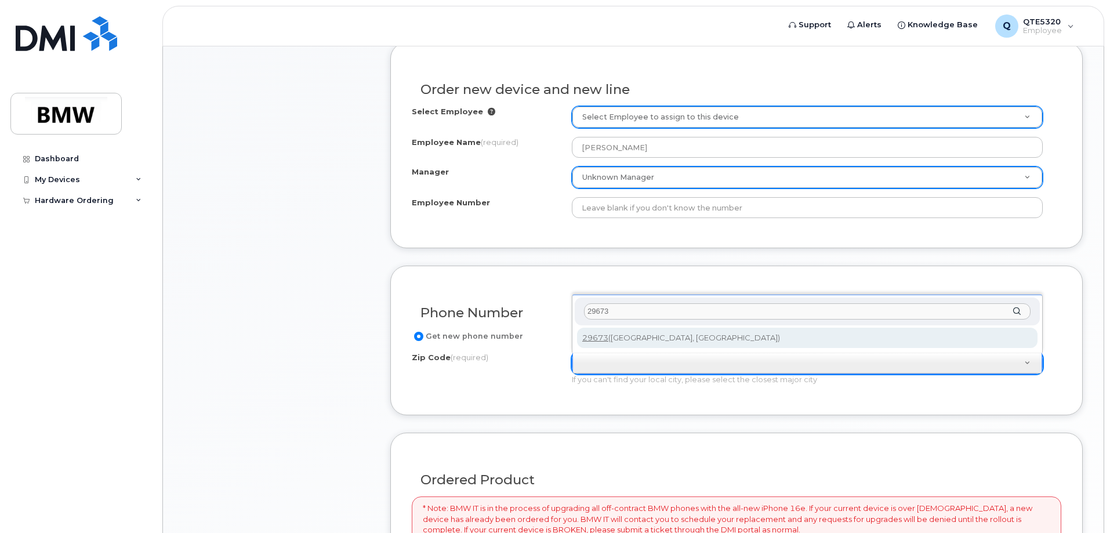
type input "29673"
type input "29673 ([GEOGRAPHIC_DATA], [GEOGRAPHIC_DATA])"
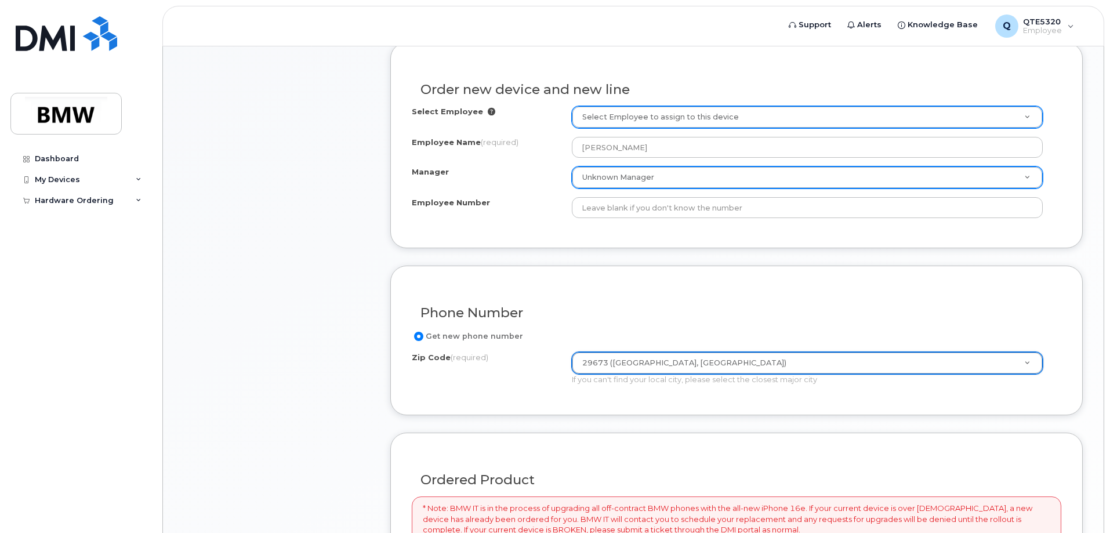
click at [678, 422] on form "Existing User Additional cost to upgrading the device Selected device is Eligib…" at bounding box center [736, 449] width 692 height 814
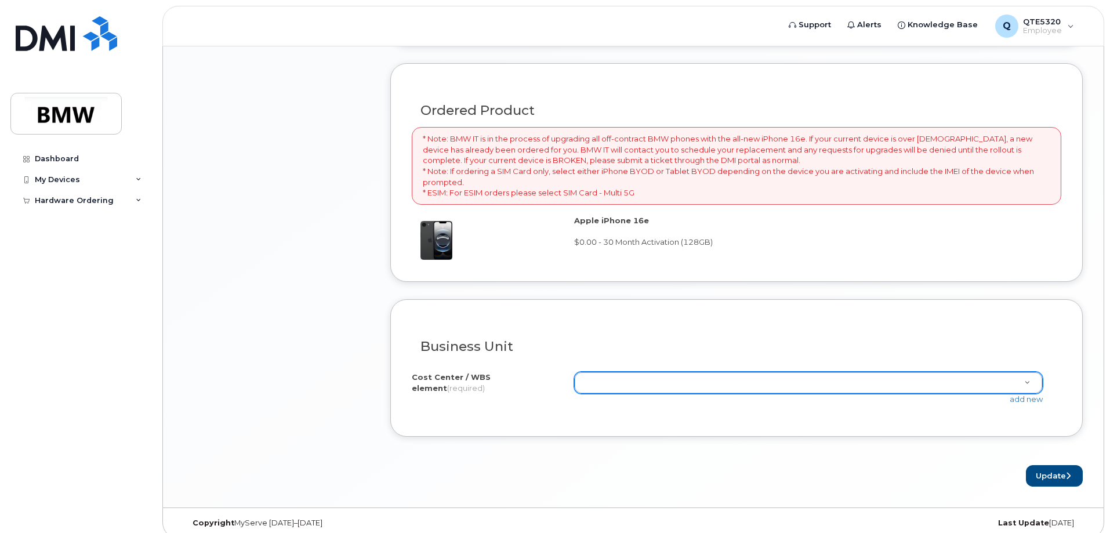
scroll to position [779, 0]
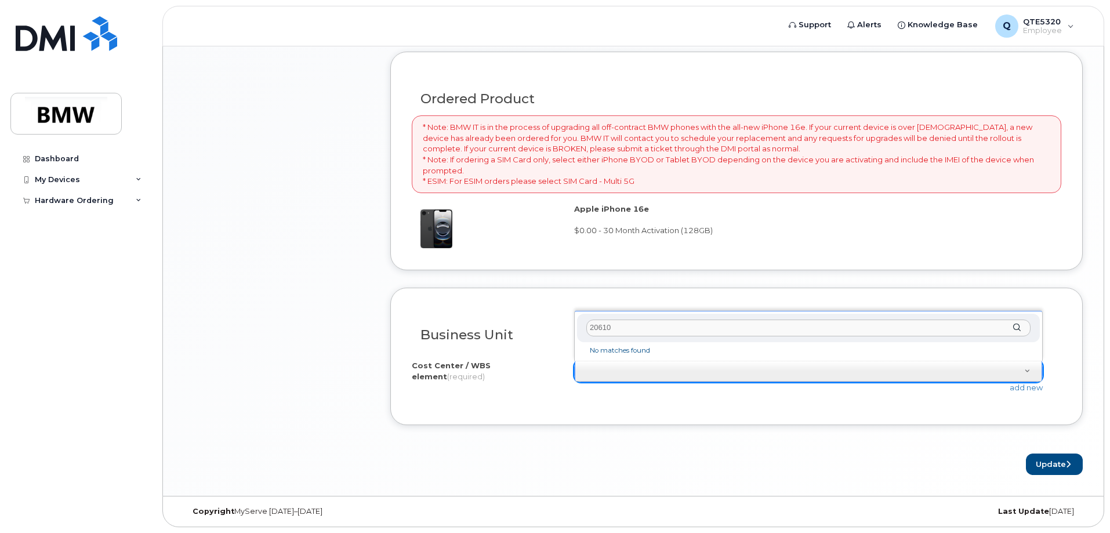
click at [600, 329] on input "20610" at bounding box center [808, 328] width 444 height 17
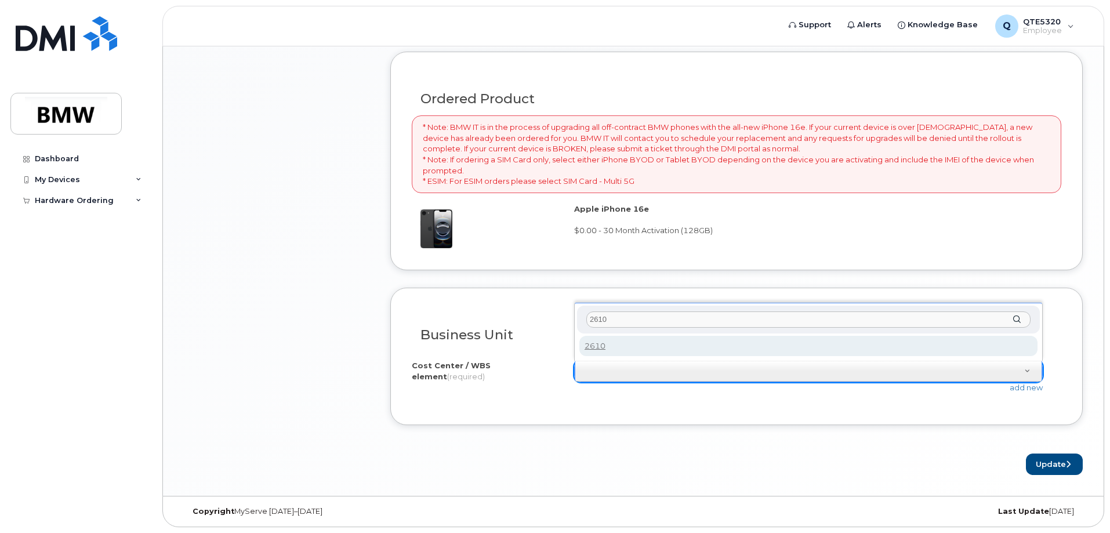
type input "2610"
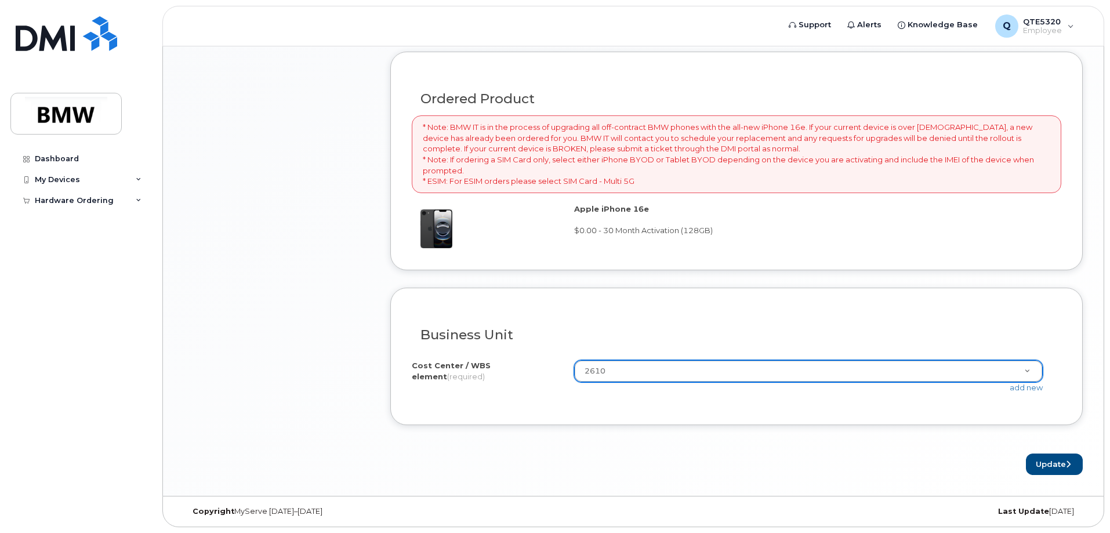
click at [637, 442] on form "Existing User Additional cost to upgrading the device Selected device is Eligib…" at bounding box center [736, 68] width 692 height 814
click at [1035, 460] on button "Update" at bounding box center [1054, 463] width 57 height 21
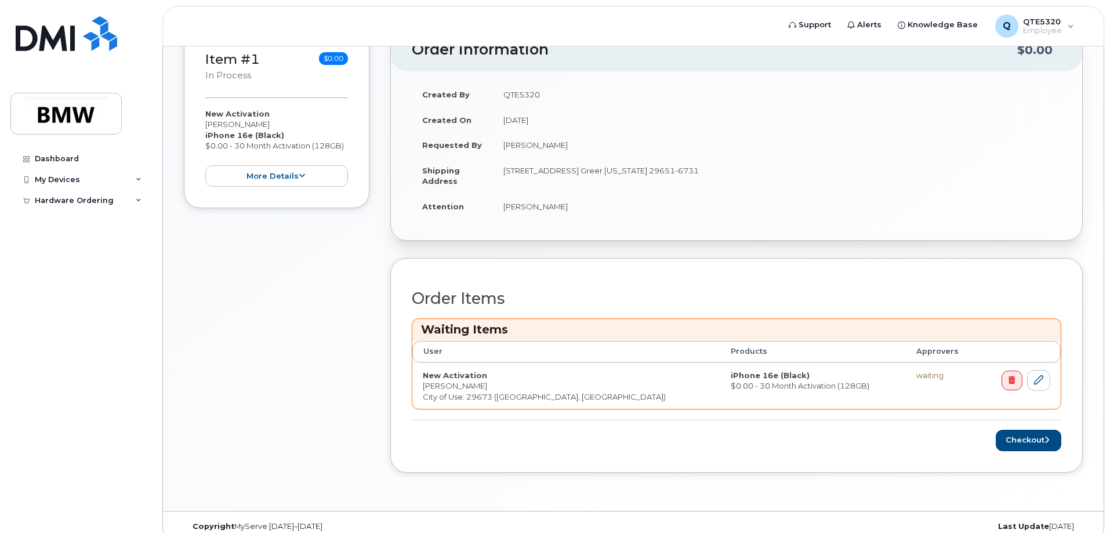
scroll to position [247, 0]
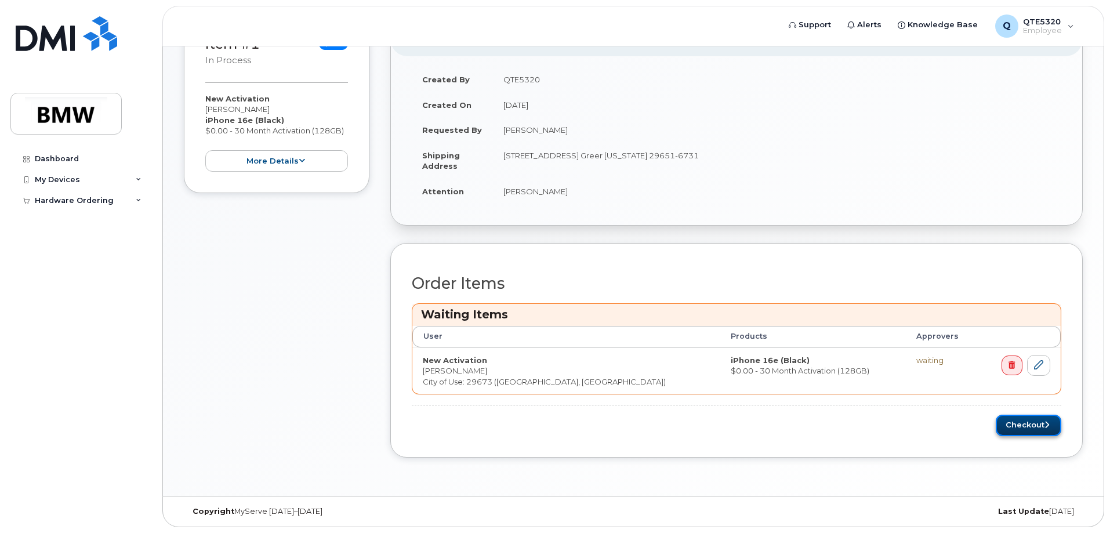
click at [1028, 426] on button "Checkout" at bounding box center [1029, 425] width 66 height 21
